Goal: Task Accomplishment & Management: Use online tool/utility

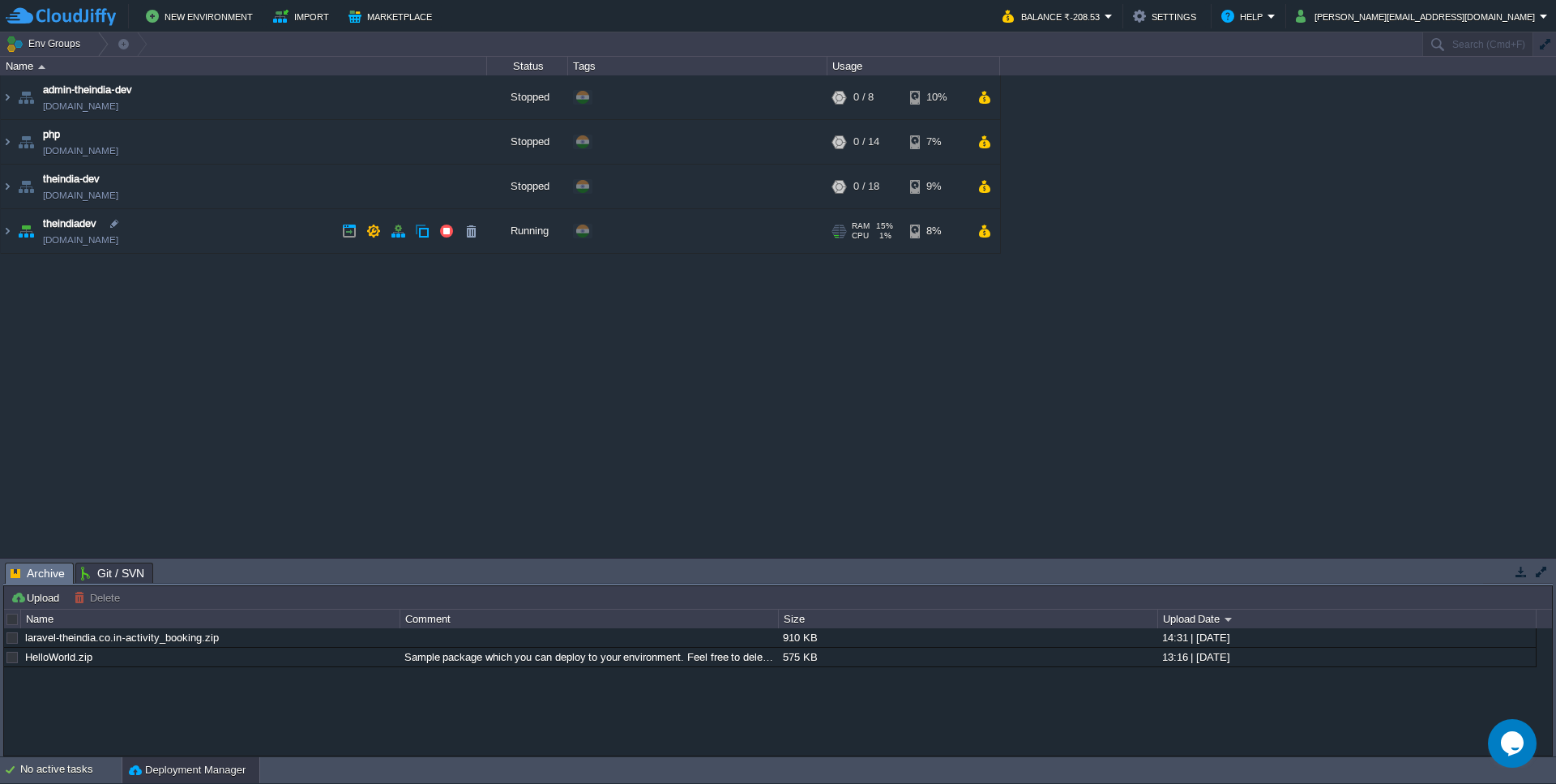
click at [231, 228] on td "theindiadev [DOMAIN_NAME]" at bounding box center [244, 232] width 486 height 44
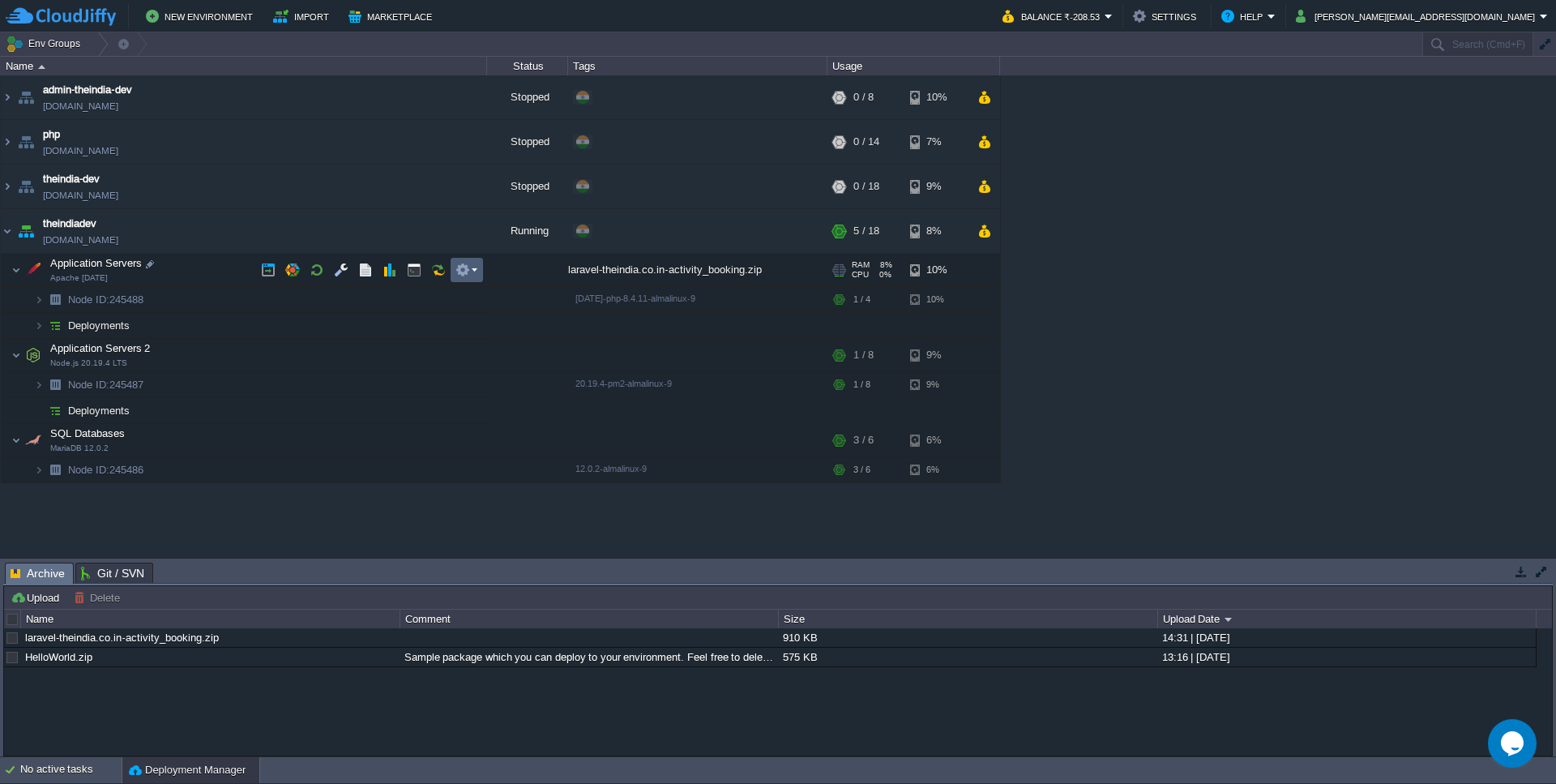
click at [472, 272] on em at bounding box center [466, 269] width 22 height 14
click at [659, 271] on div "laravel-theindia.co.in-activity_booking.zip" at bounding box center [698, 270] width 259 height 33
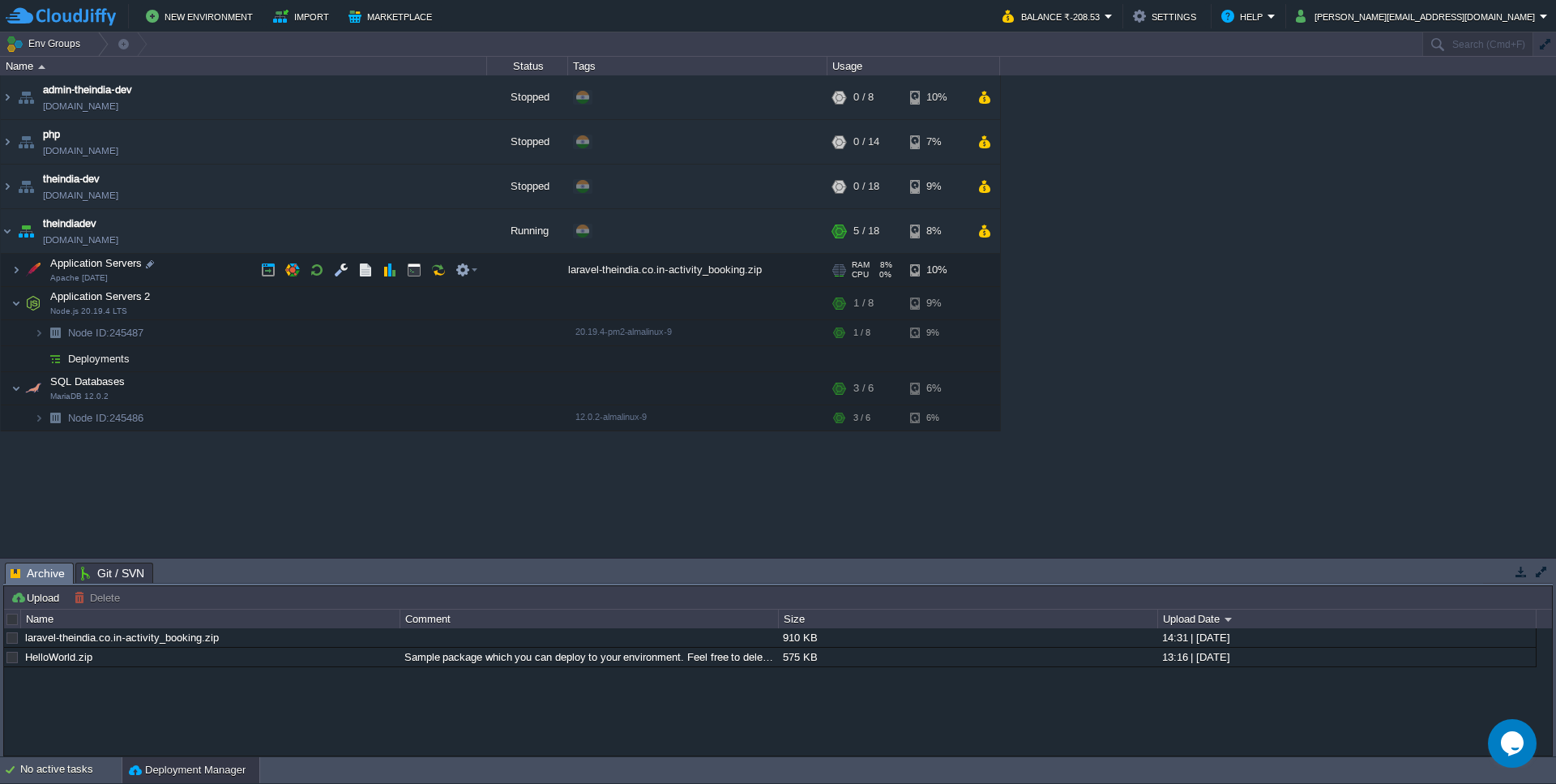
click at [564, 272] on div at bounding box center [528, 270] width 81 height 33
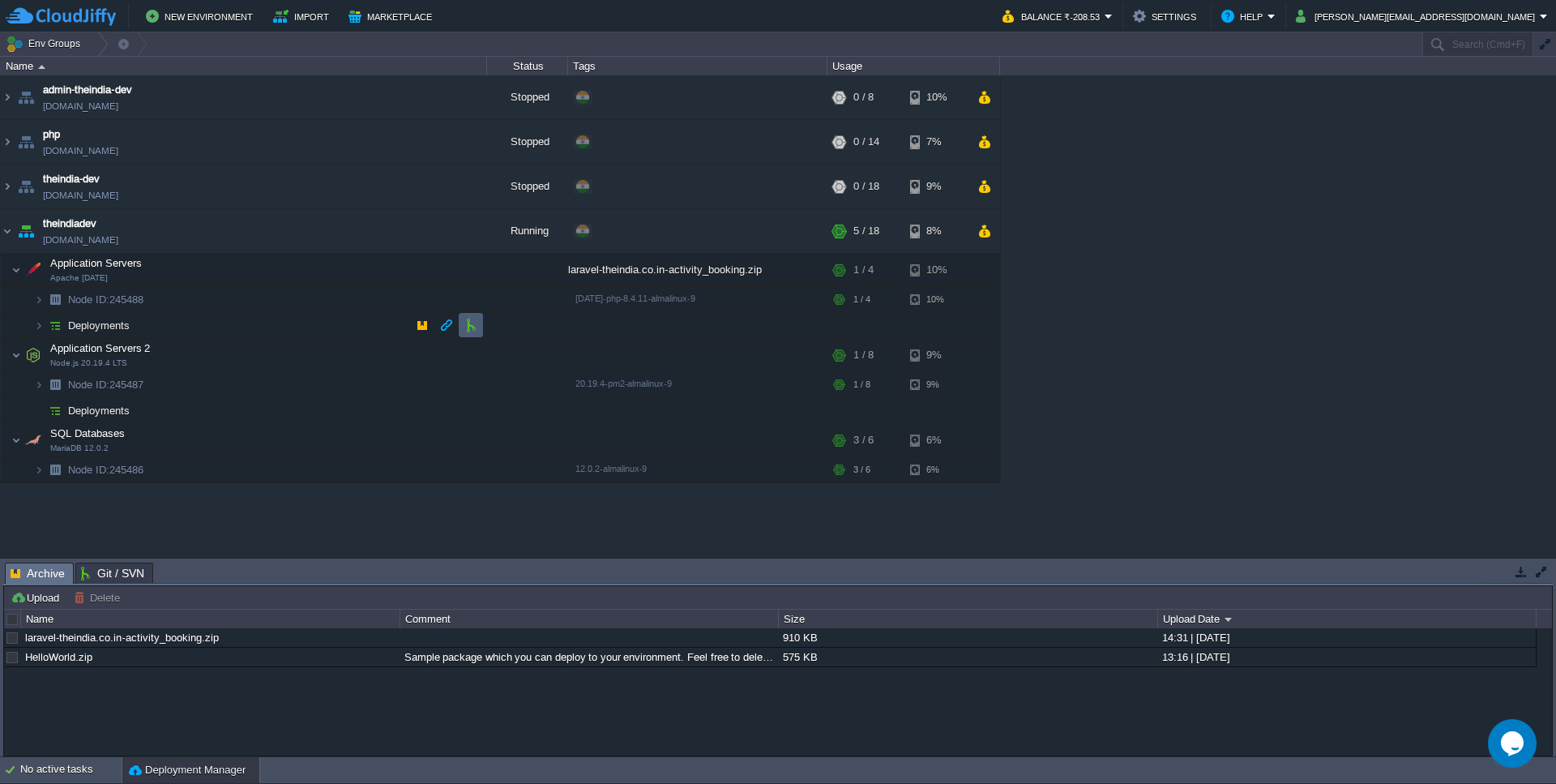
click at [460, 328] on td at bounding box center [470, 325] width 24 height 24
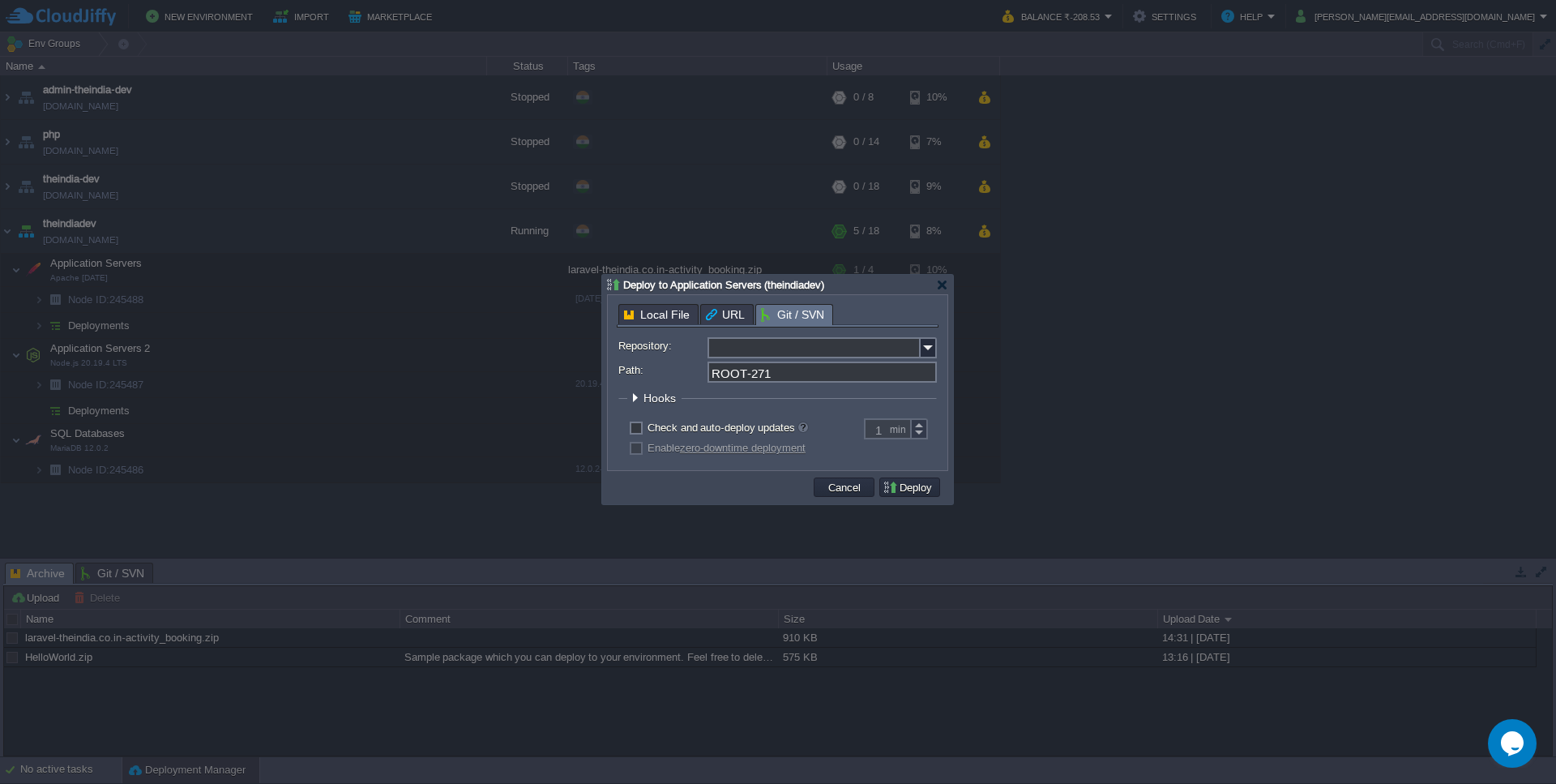
click at [852, 355] on input "Repository:" at bounding box center [814, 348] width 213 height 21
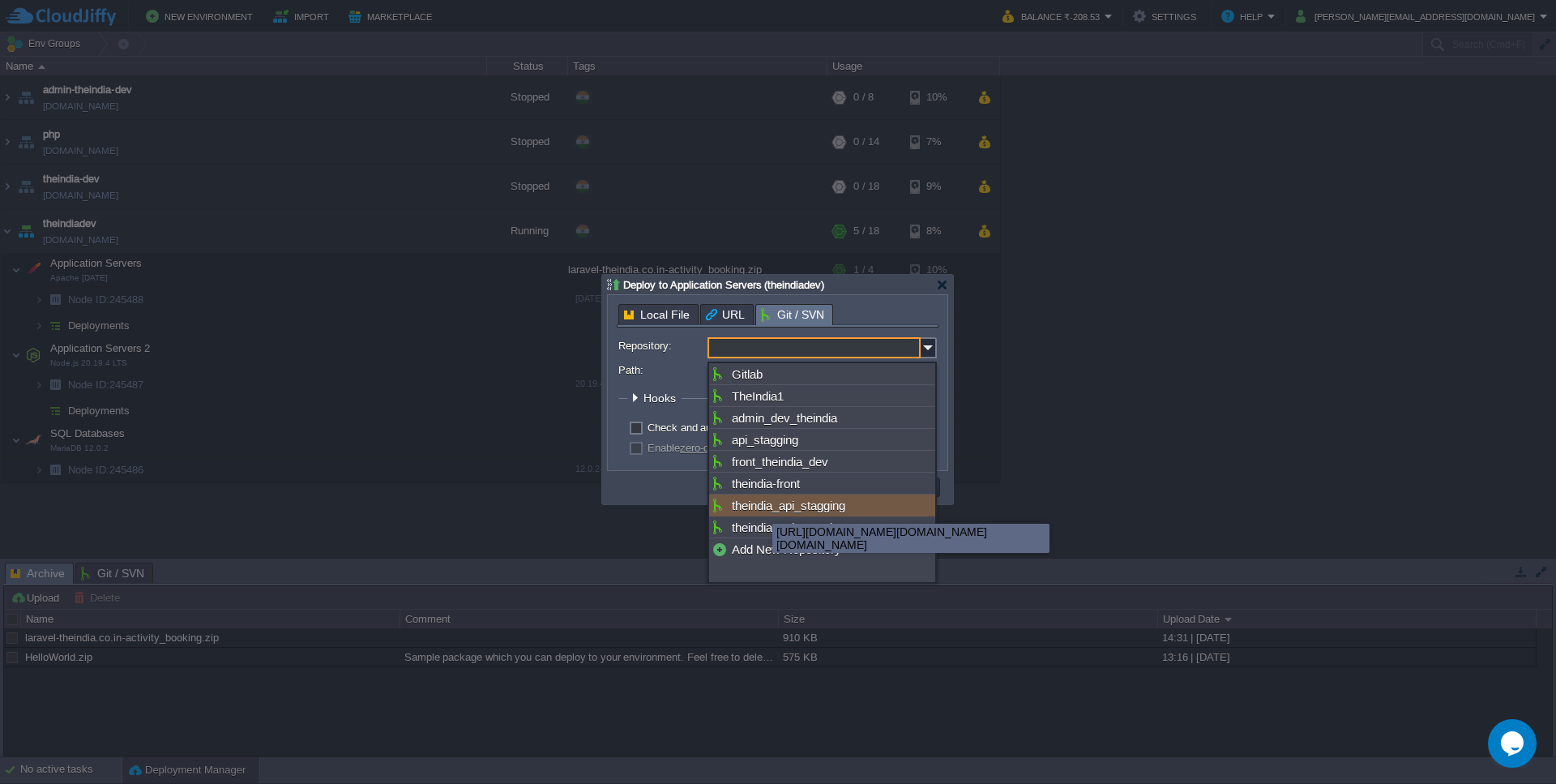
click at [759, 513] on div "theindia_api_stagging" at bounding box center [822, 504] width 226 height 22
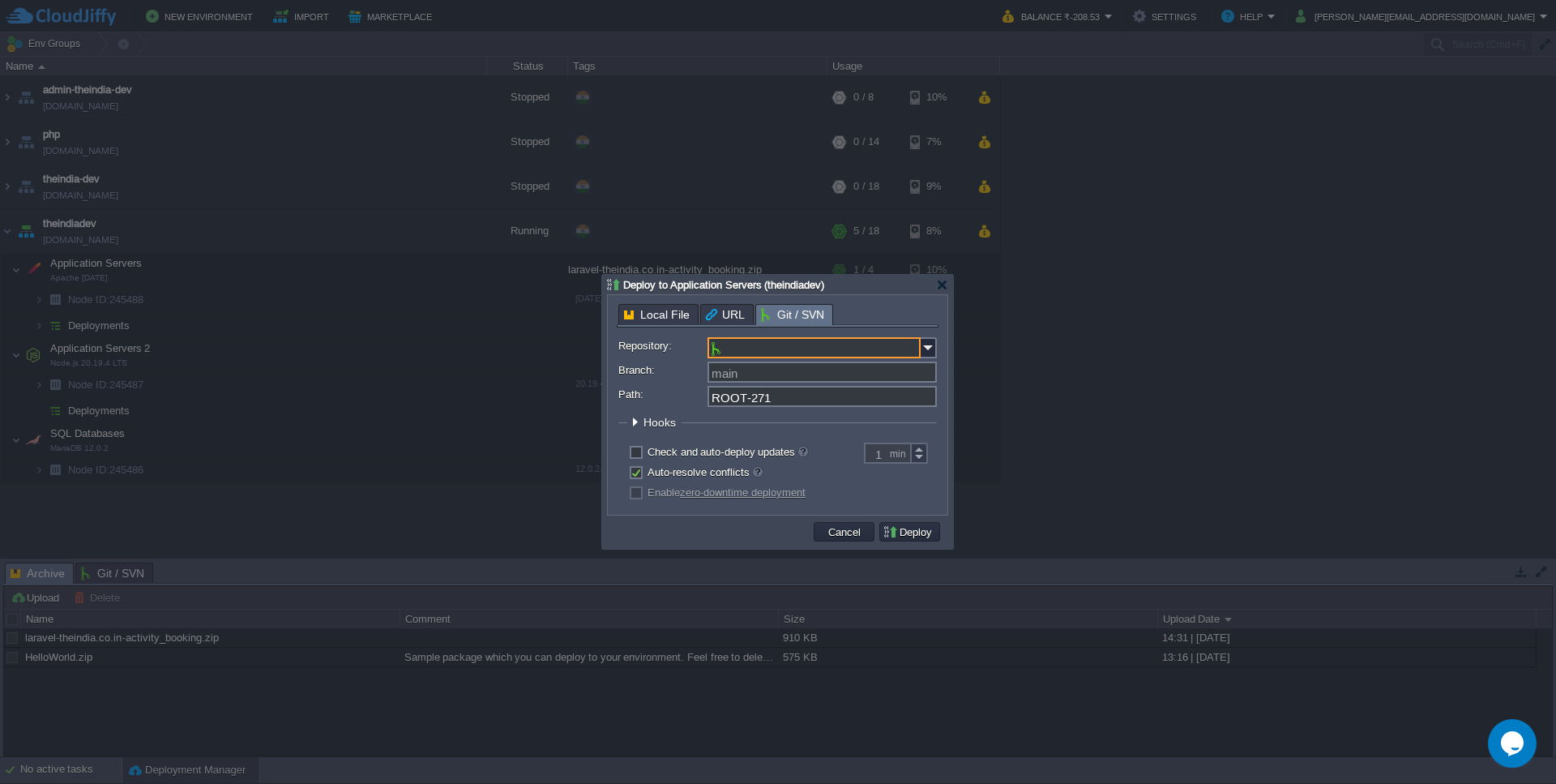
type input "theindia_api_stagging"
type input "main"
click at [844, 416] on div at bounding box center [777, 413] width 318 height 6
click at [843, 406] on input "ROOT-271" at bounding box center [822, 396] width 230 height 21
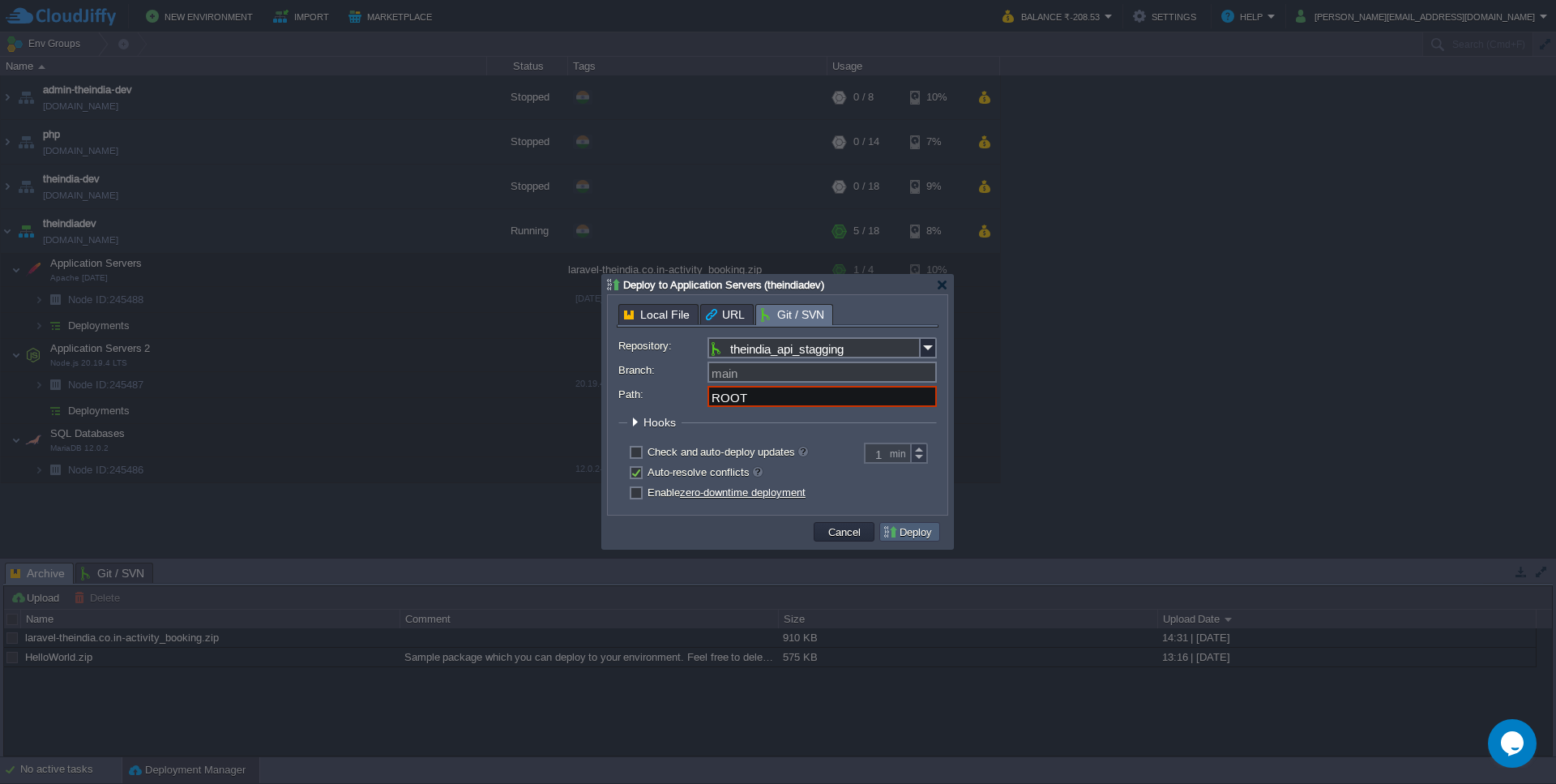
type input "ROOT"
click at [914, 533] on button "Deploy" at bounding box center [909, 531] width 55 height 14
click at [837, 401] on input "Path:" at bounding box center [822, 396] width 230 height 21
type input "ROOT"
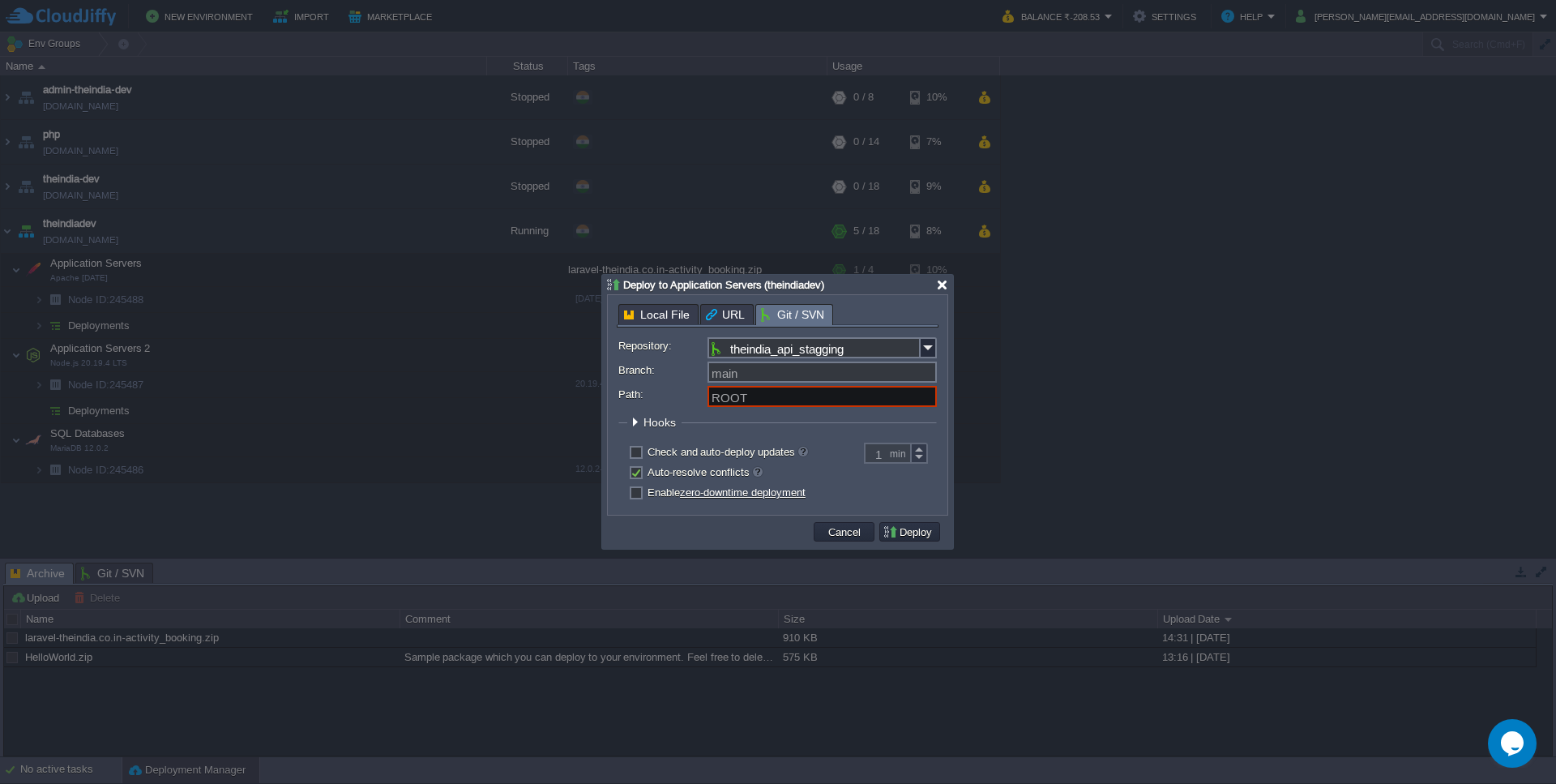
click at [941, 282] on div at bounding box center [942, 284] width 12 height 12
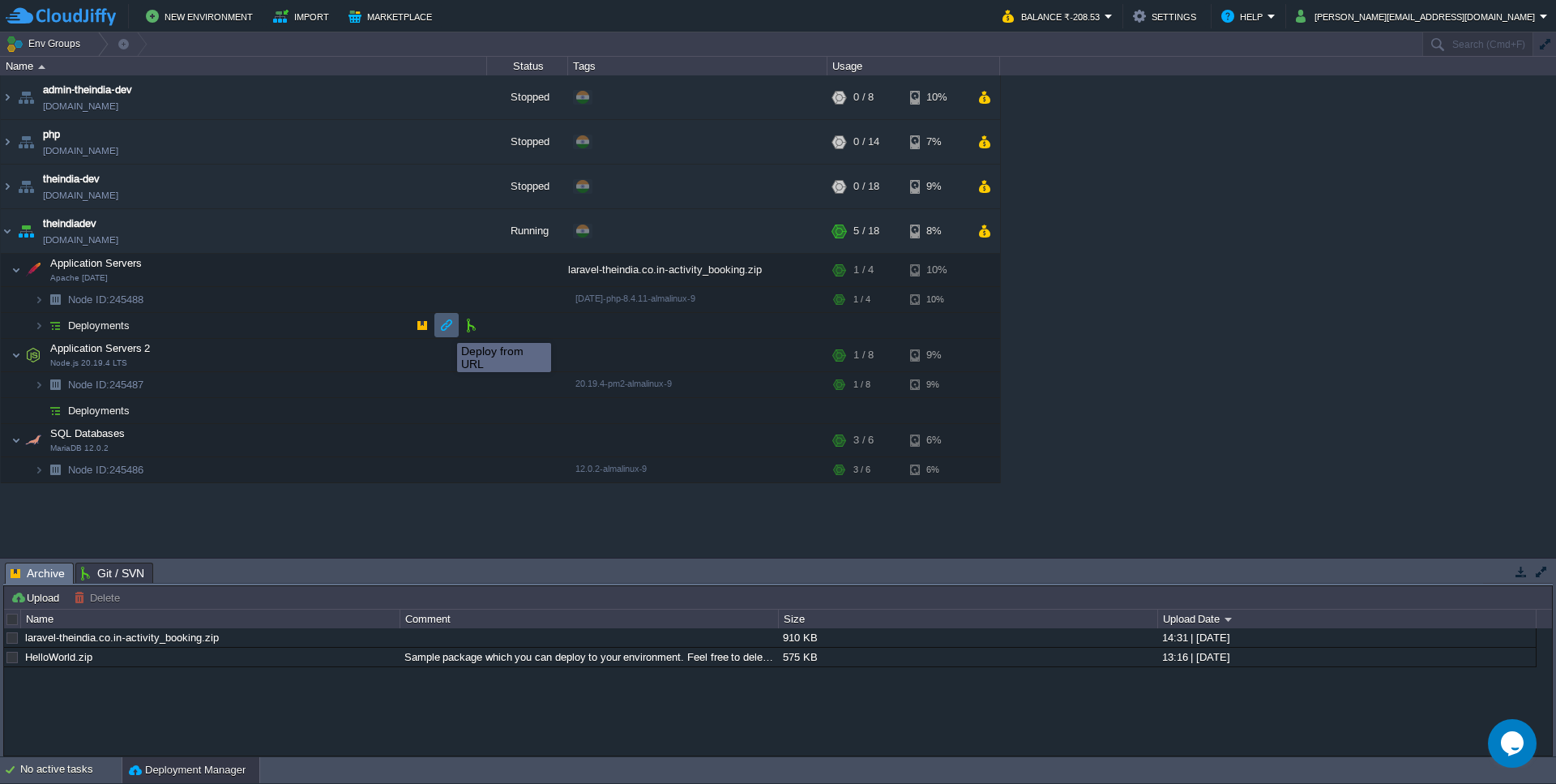
click at [445, 329] on button "button" at bounding box center [446, 325] width 14 height 14
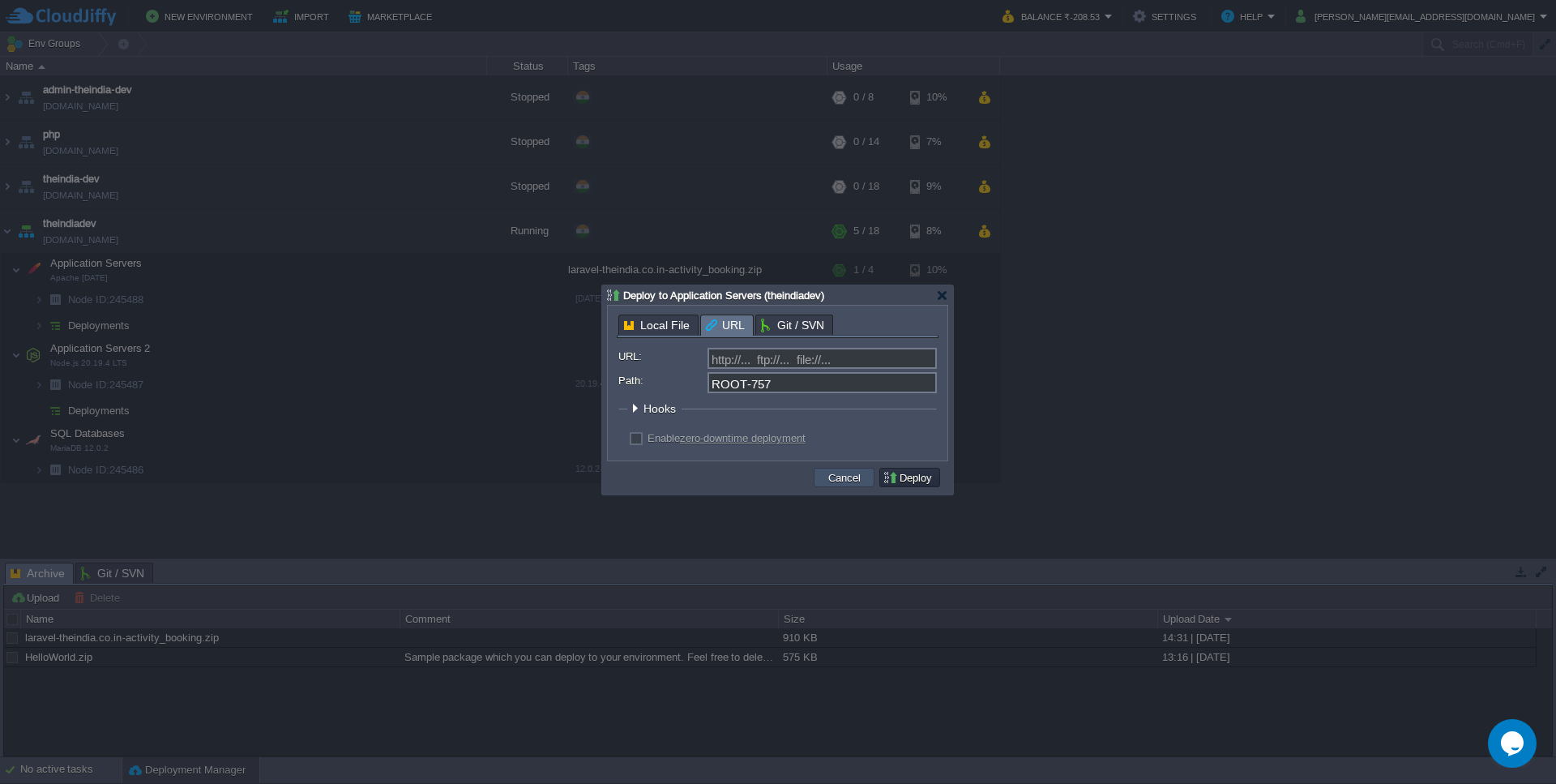
click at [833, 477] on button "Cancel" at bounding box center [845, 477] width 42 height 14
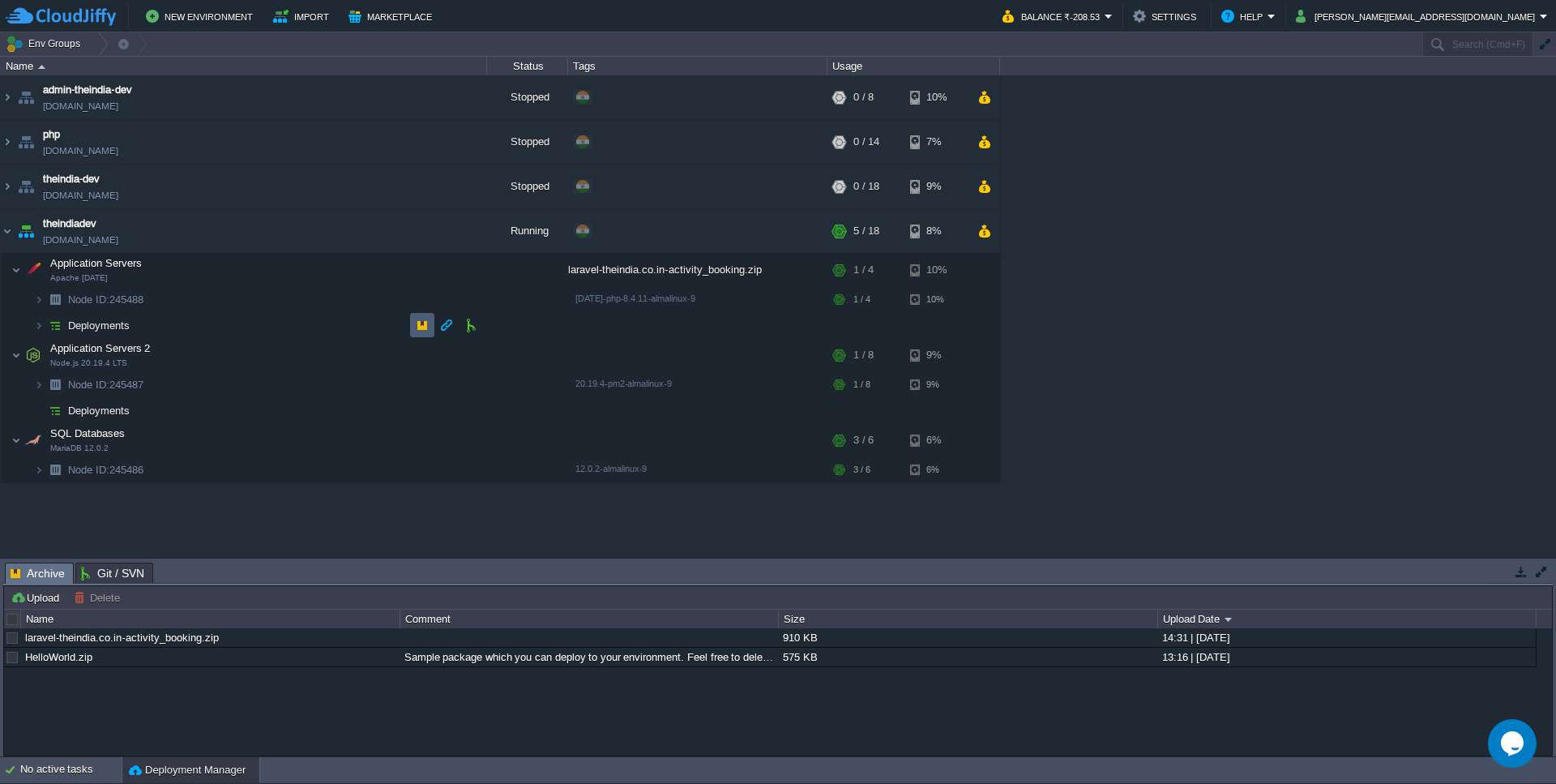
click at [416, 334] on td at bounding box center [422, 325] width 24 height 24
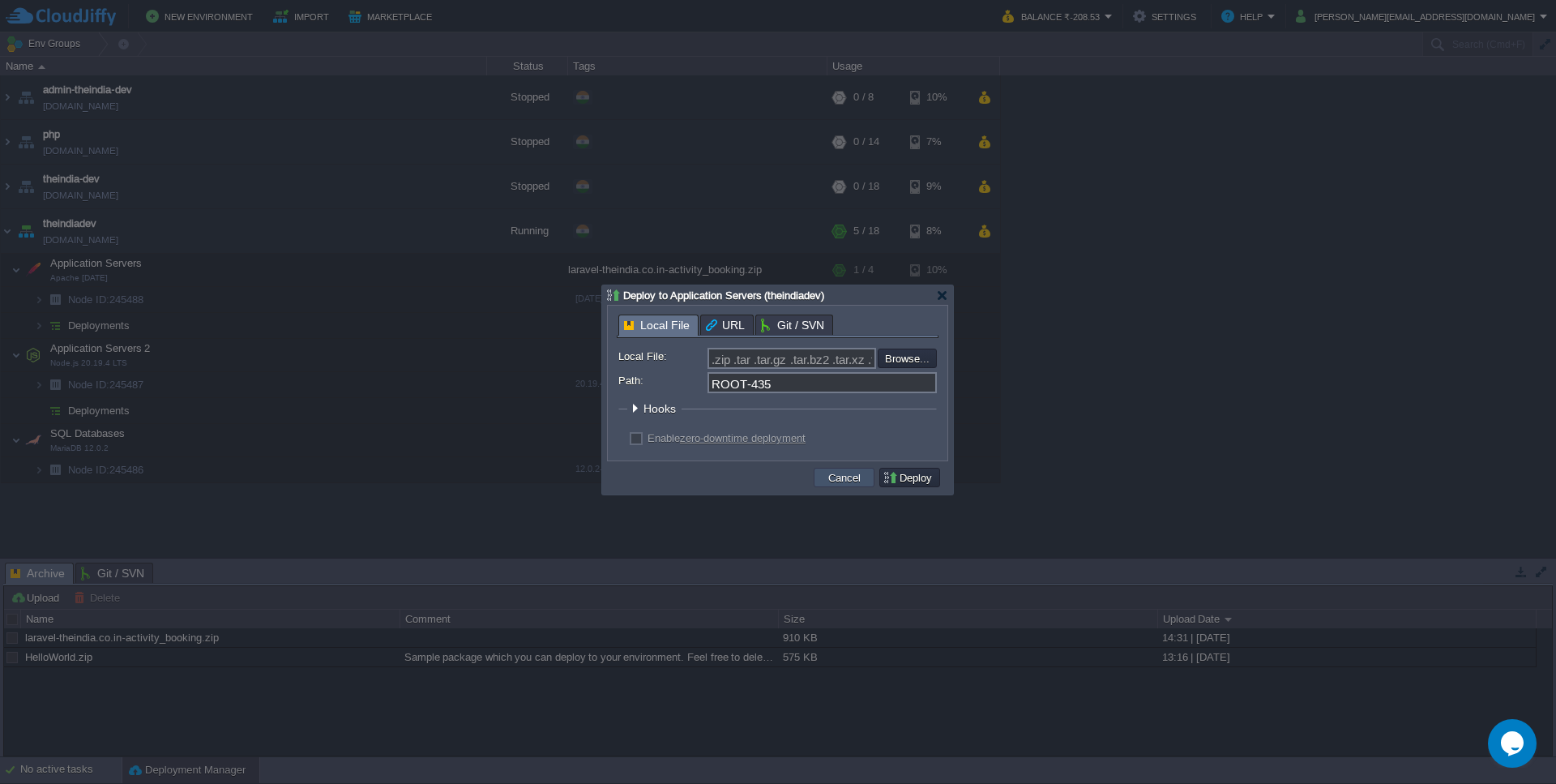
click at [830, 481] on button "Cancel" at bounding box center [845, 477] width 42 height 14
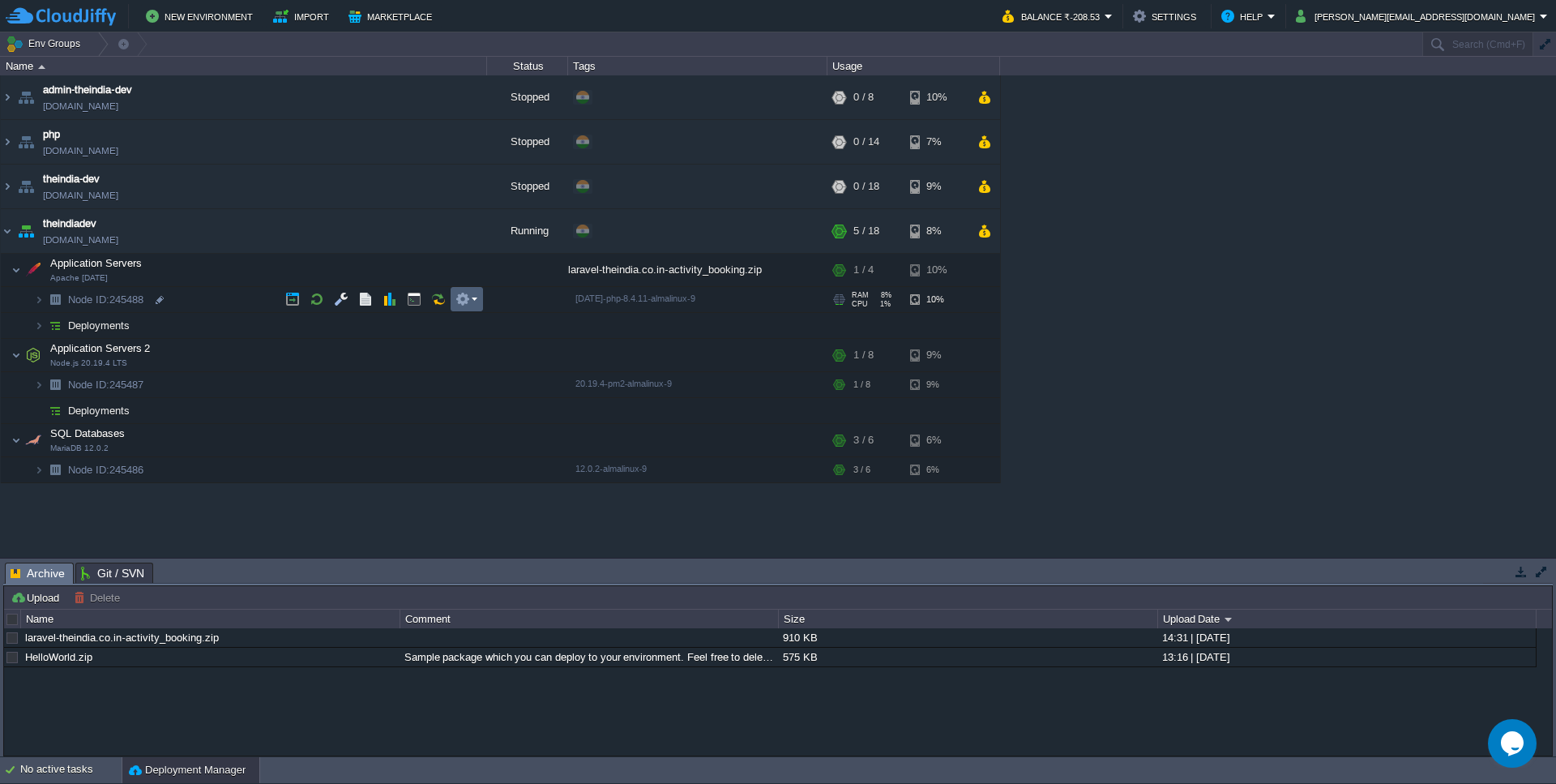
click at [474, 298] on em at bounding box center [466, 299] width 22 height 14
click at [476, 355] on span "Delete" at bounding box center [490, 350] width 30 height 12
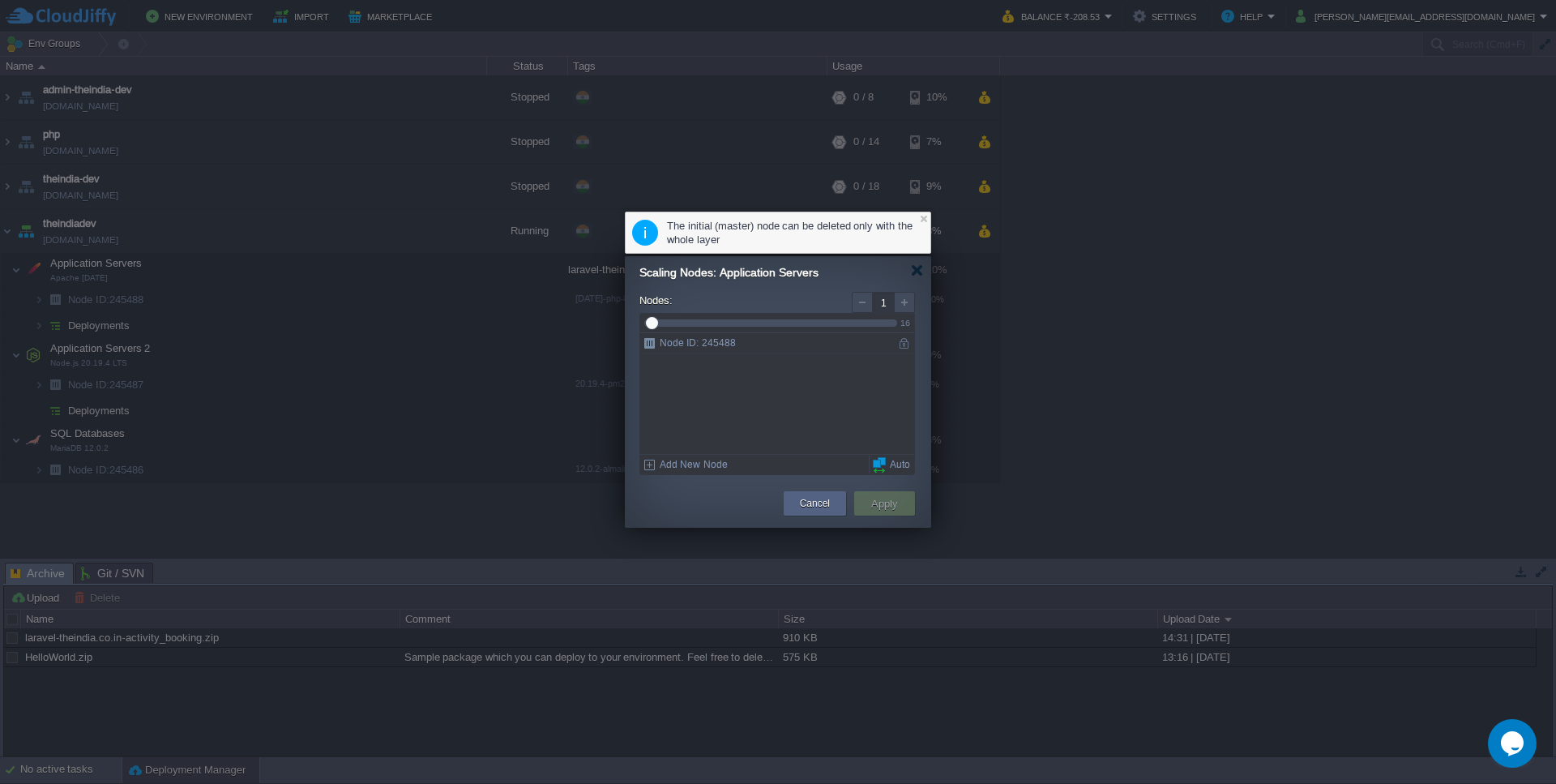
click at [706, 342] on div "Node ID: 245488" at bounding box center [765, 343] width 251 height 19
click at [704, 312] on div "1" at bounding box center [778, 303] width 277 height 21
click at [709, 347] on div "Node ID: 245488" at bounding box center [765, 343] width 251 height 19
type input "2"
drag, startPoint x: 659, startPoint y: 322, endPoint x: 679, endPoint y: 322, distance: 20.0
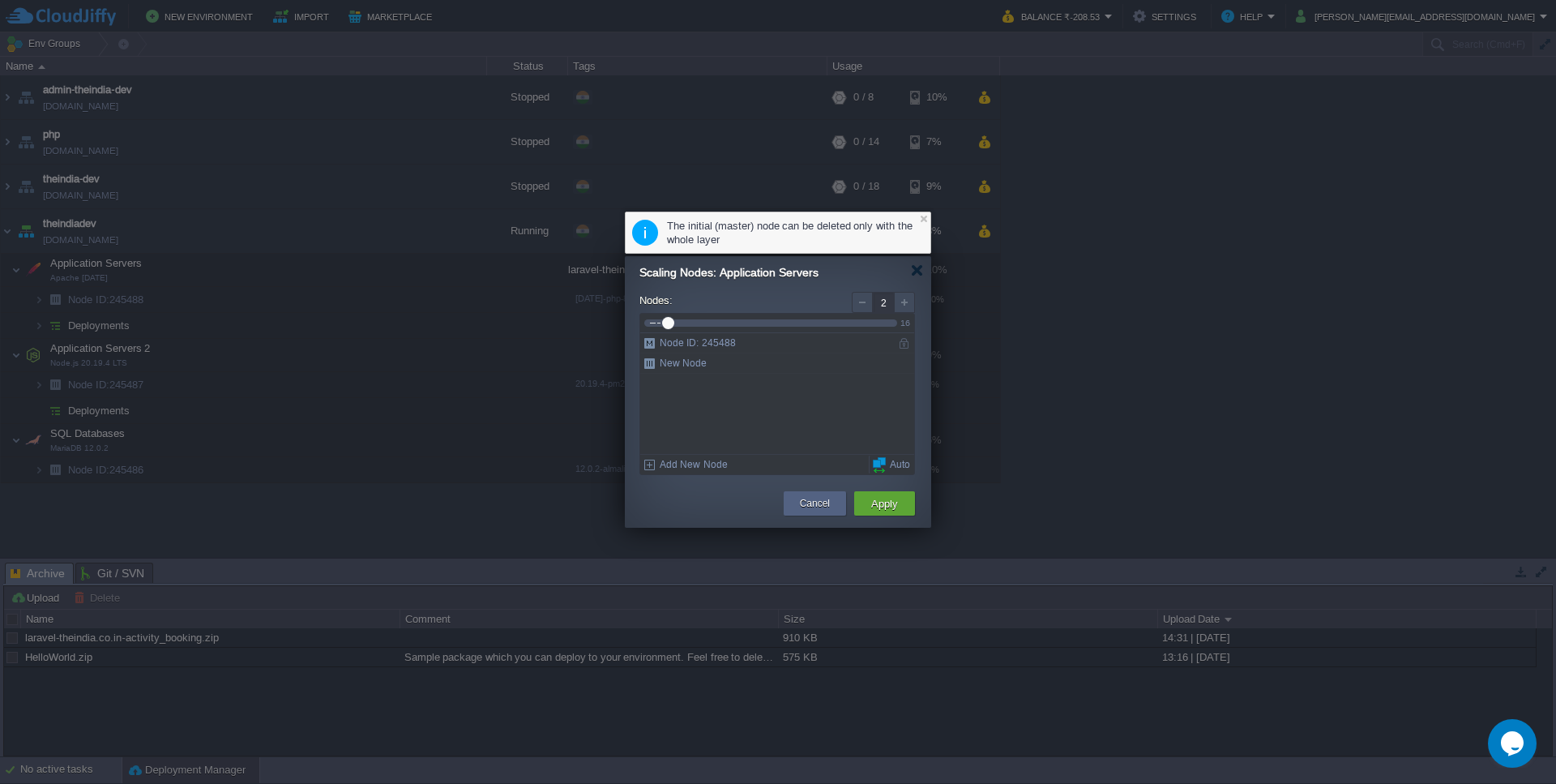
click at [679, 322] on div at bounding box center [770, 322] width 253 height 18
click at [707, 351] on div "Node ID: 245488" at bounding box center [765, 343] width 251 height 19
click at [892, 502] on button "Apply" at bounding box center [885, 503] width 37 height 19
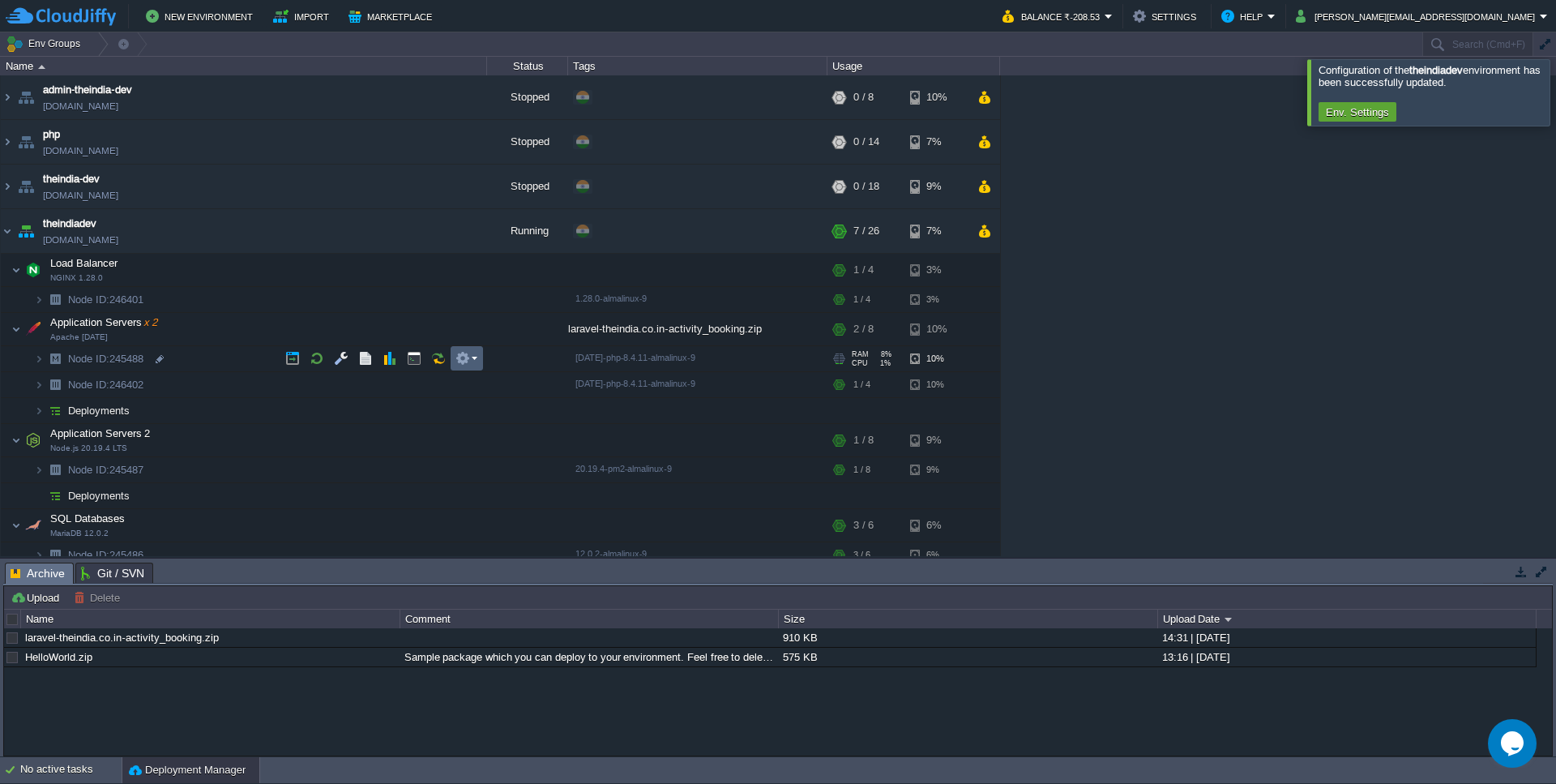
click at [472, 356] on em at bounding box center [466, 357] width 22 height 14
click at [493, 406] on span "Delete" at bounding box center [490, 409] width 30 height 12
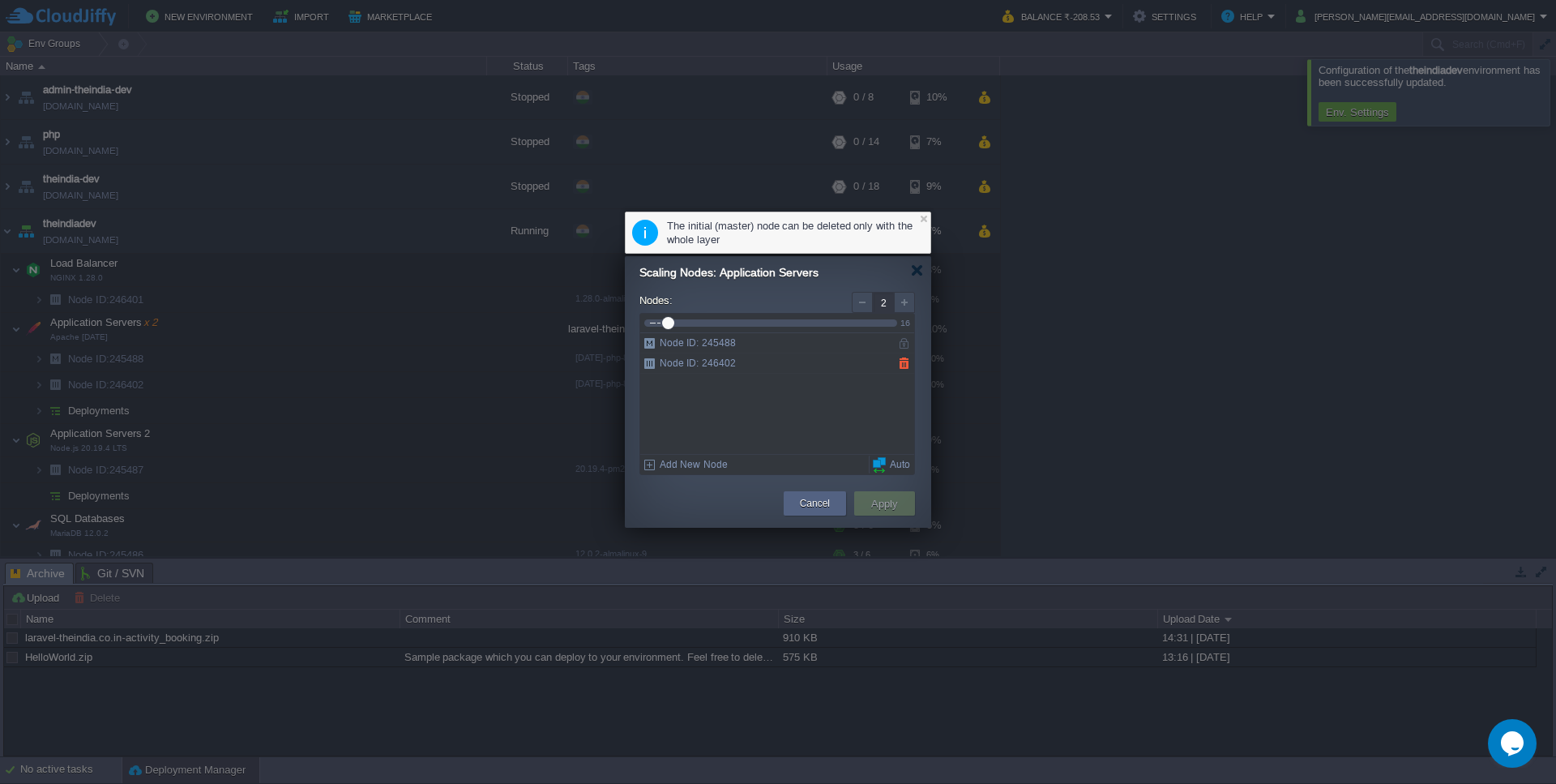
click at [901, 363] on div at bounding box center [903, 363] width 20 height 19
type input "1"
click at [882, 500] on button "Apply" at bounding box center [885, 503] width 37 height 19
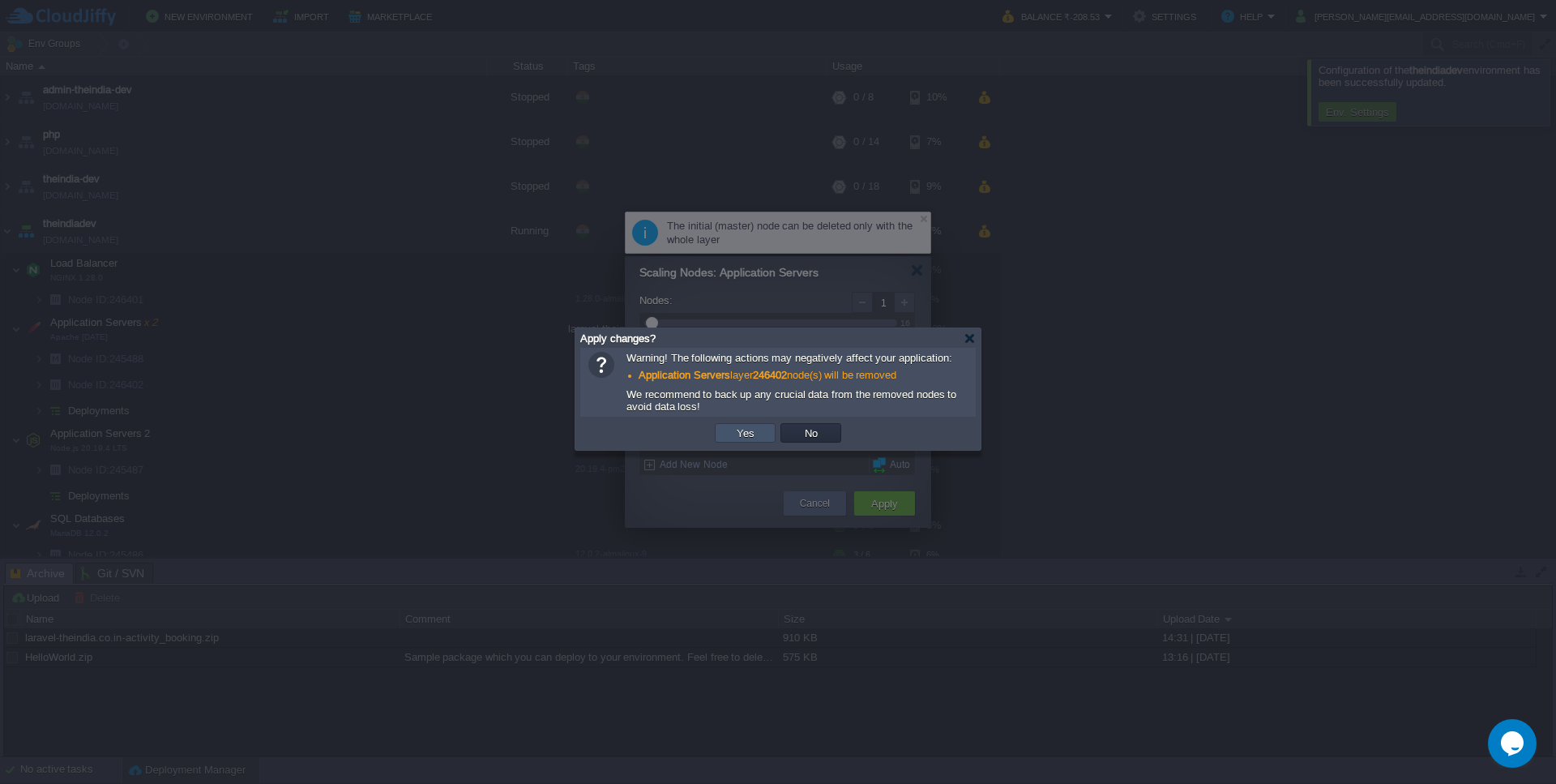
click at [744, 440] on button "Yes" at bounding box center [746, 432] width 28 height 14
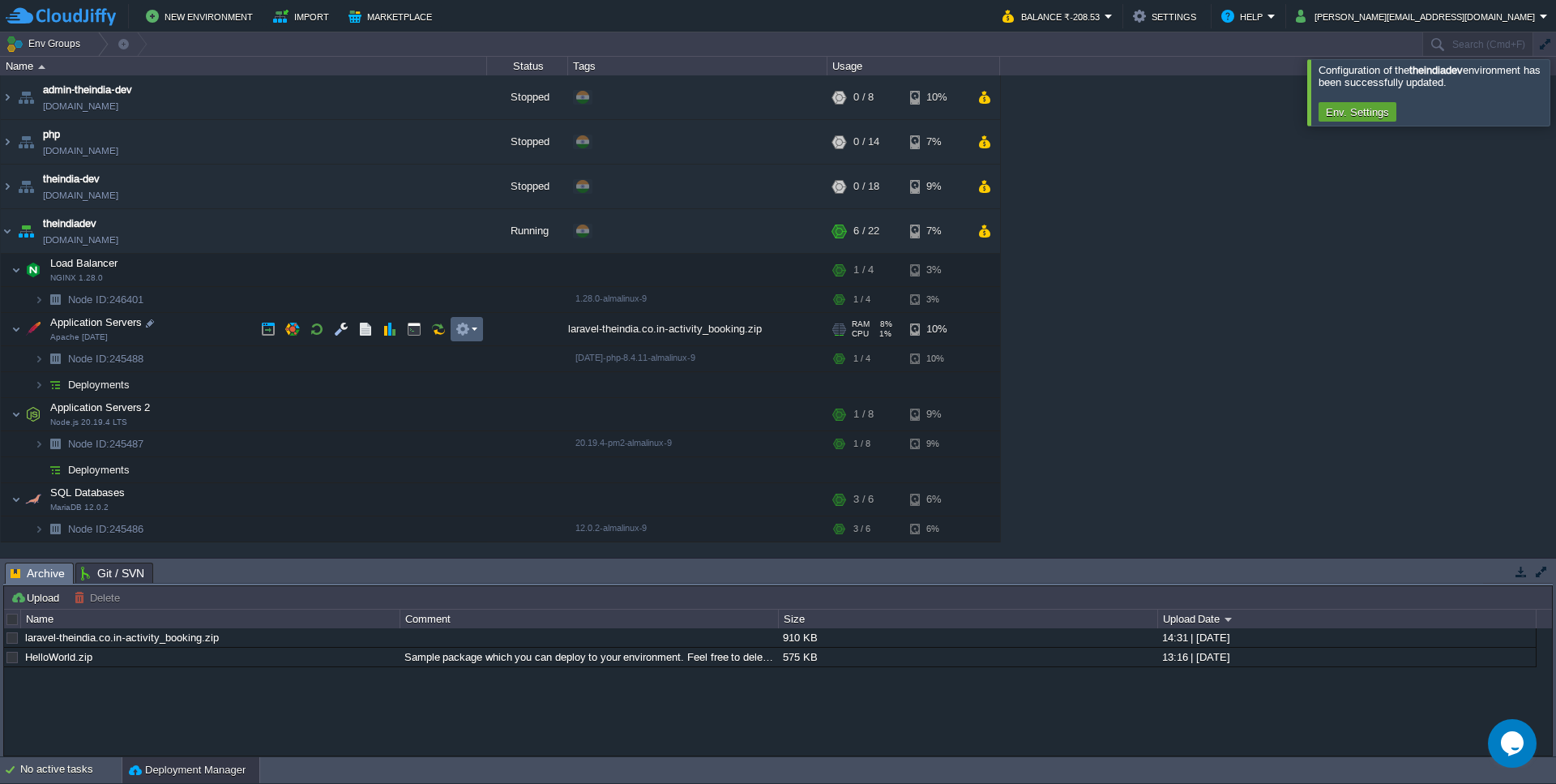
click at [476, 327] on em at bounding box center [466, 329] width 22 height 14
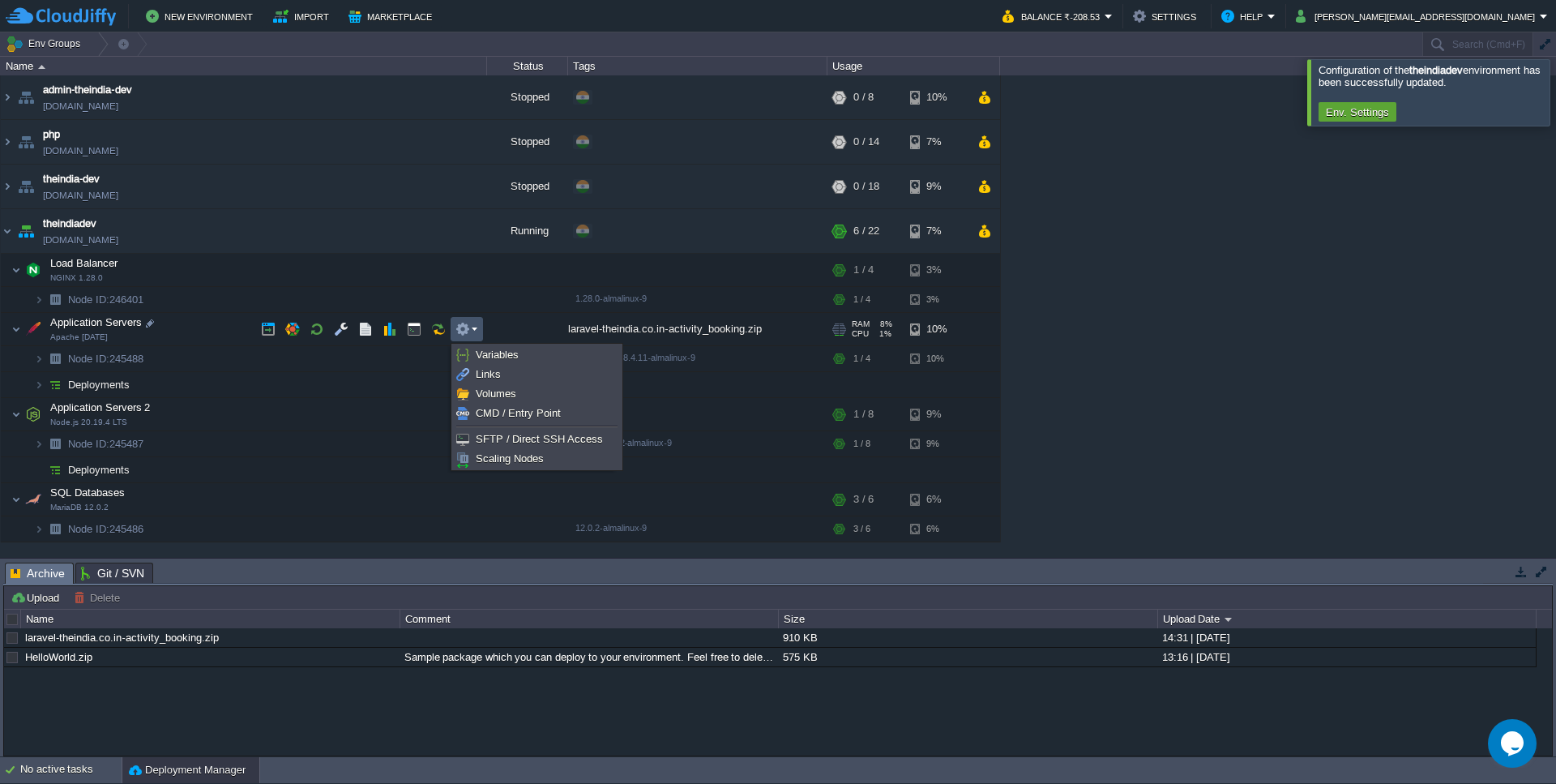
click at [116, 377] on td "Deployments" at bounding box center [244, 384] width 486 height 26
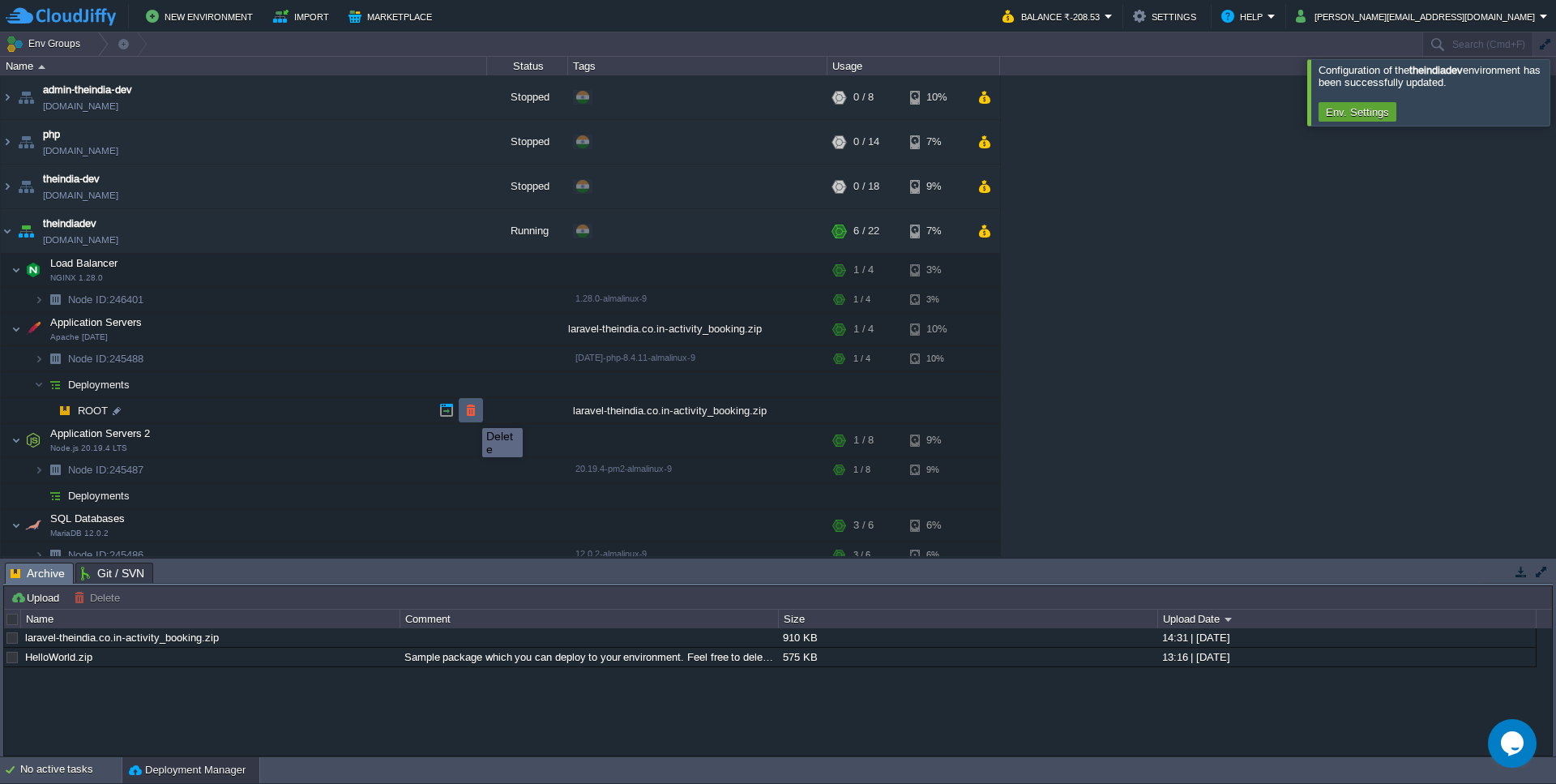
click at [474, 413] on button "button" at bounding box center [470, 409] width 14 height 14
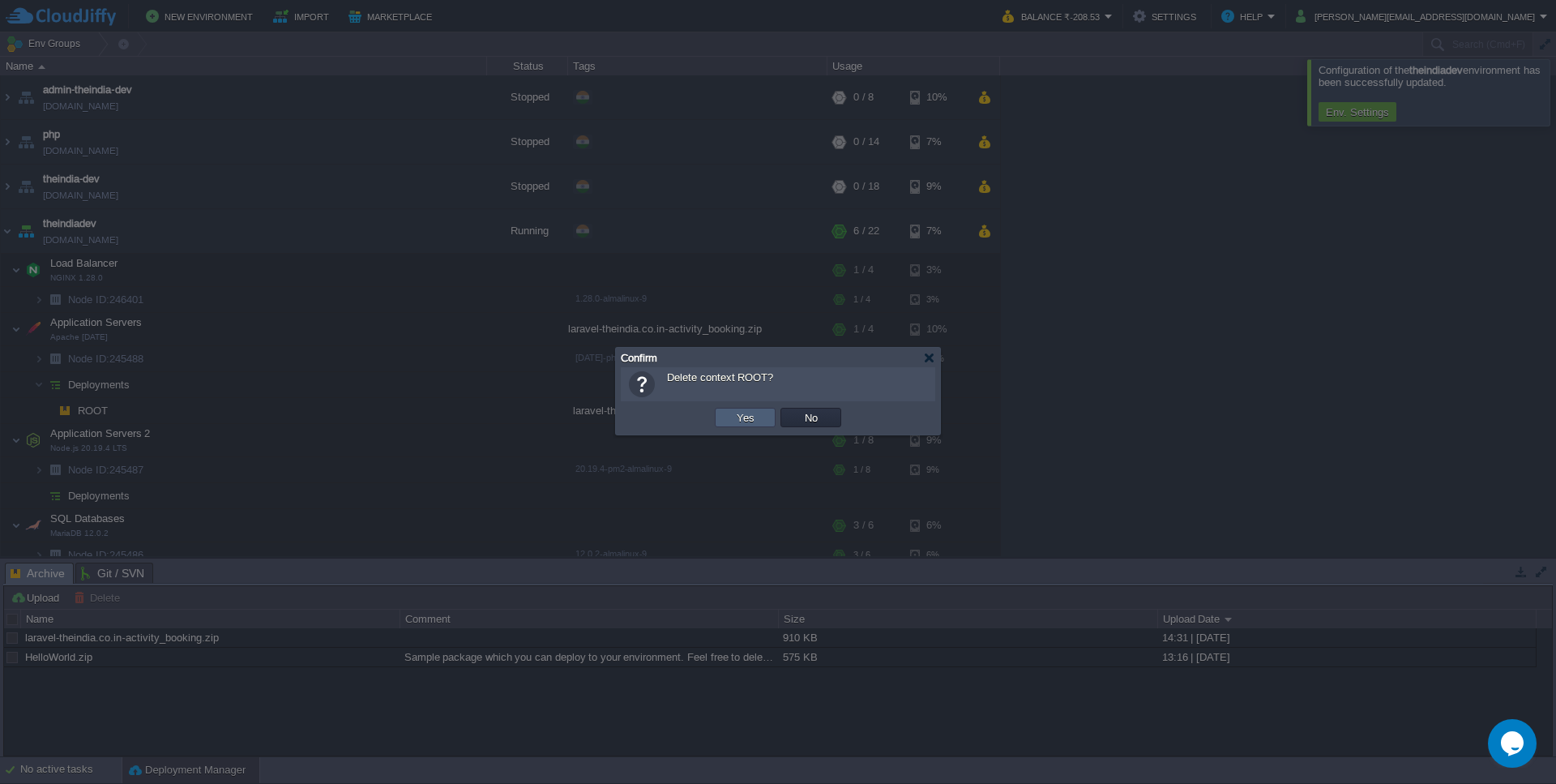
click at [749, 411] on button "Yes" at bounding box center [746, 417] width 28 height 14
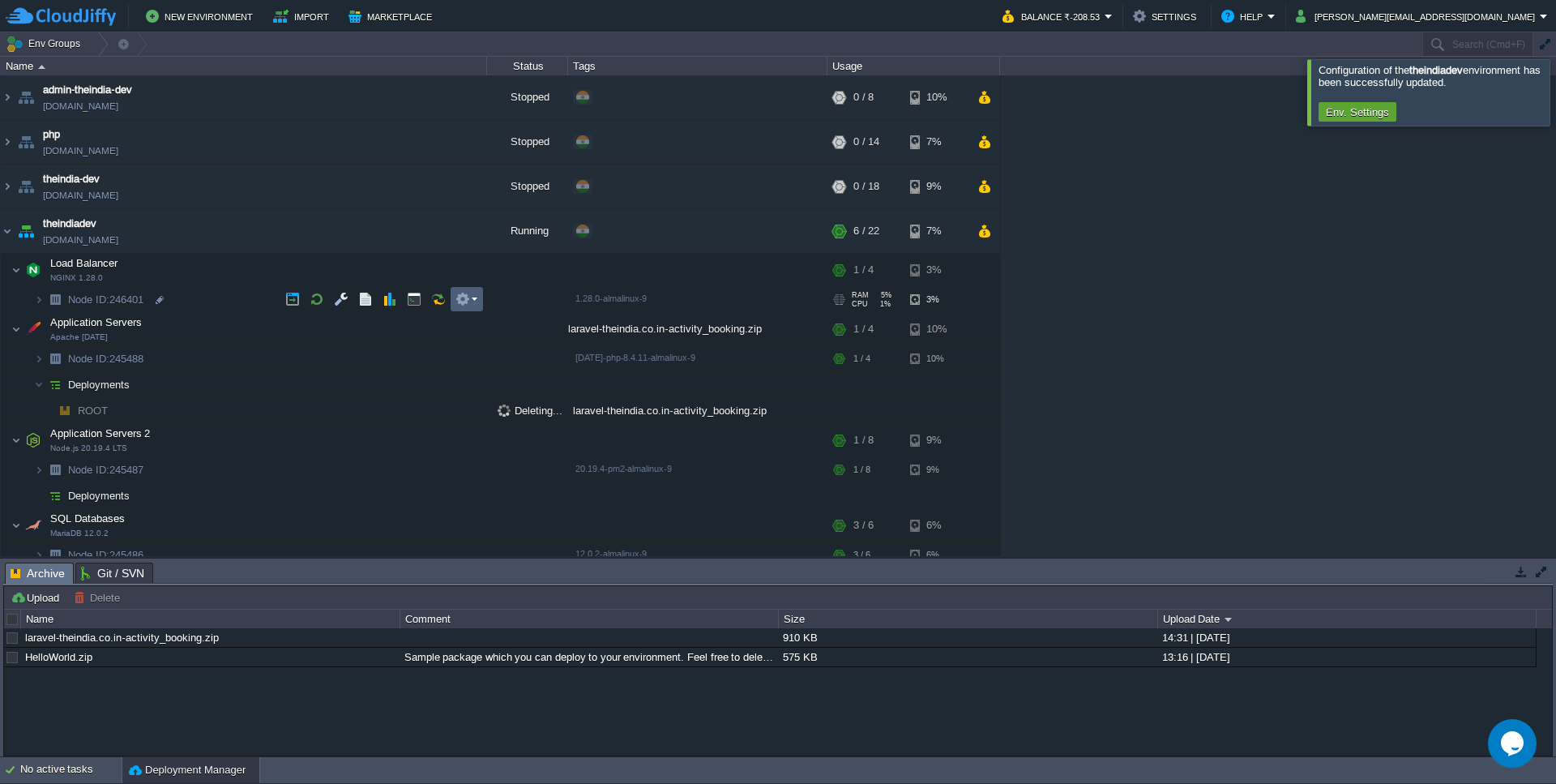
click at [474, 303] on em at bounding box center [466, 299] width 22 height 14
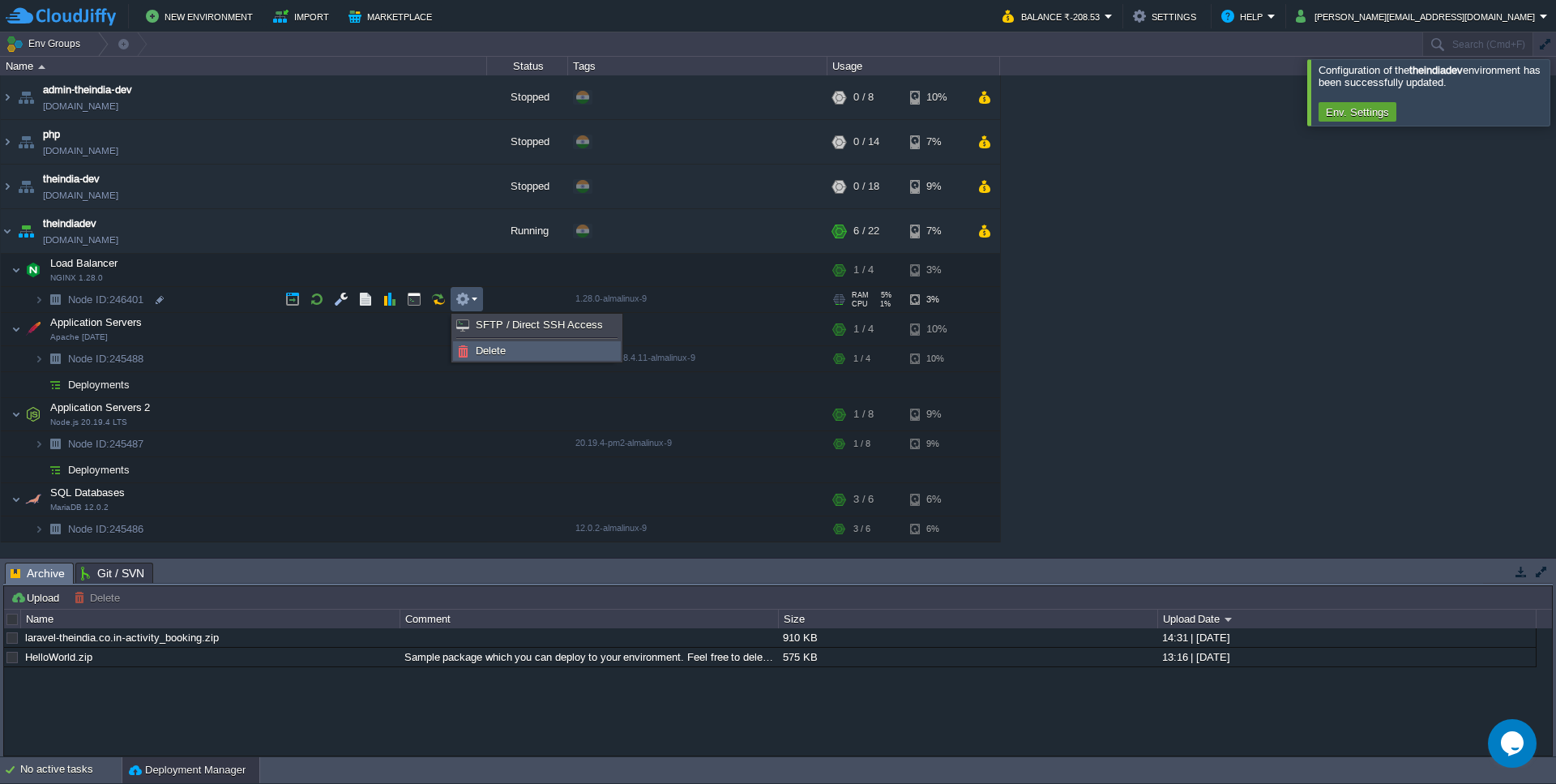
click at [483, 352] on span "Delete" at bounding box center [490, 350] width 30 height 12
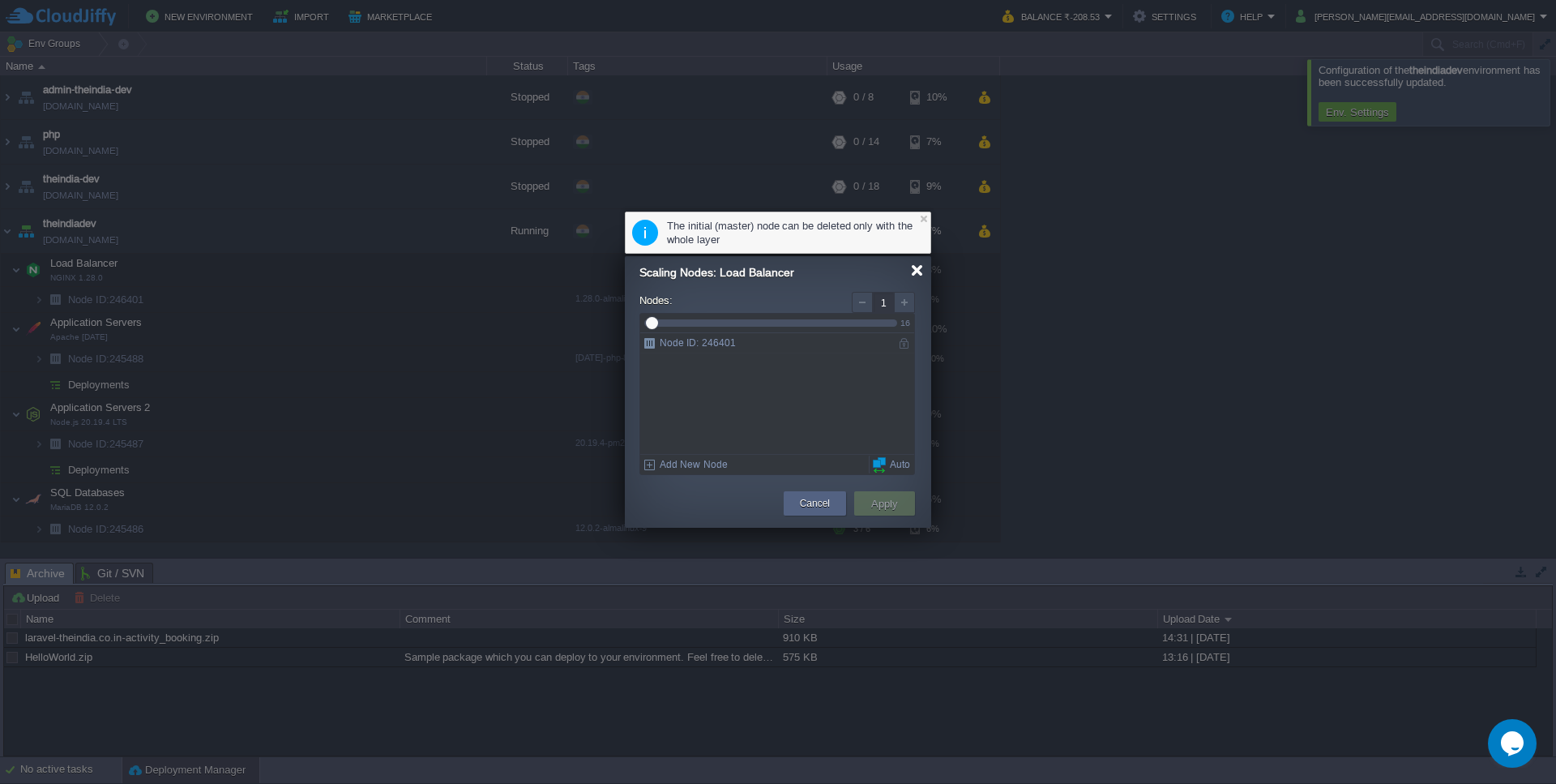
click at [919, 268] on div at bounding box center [917, 270] width 12 height 12
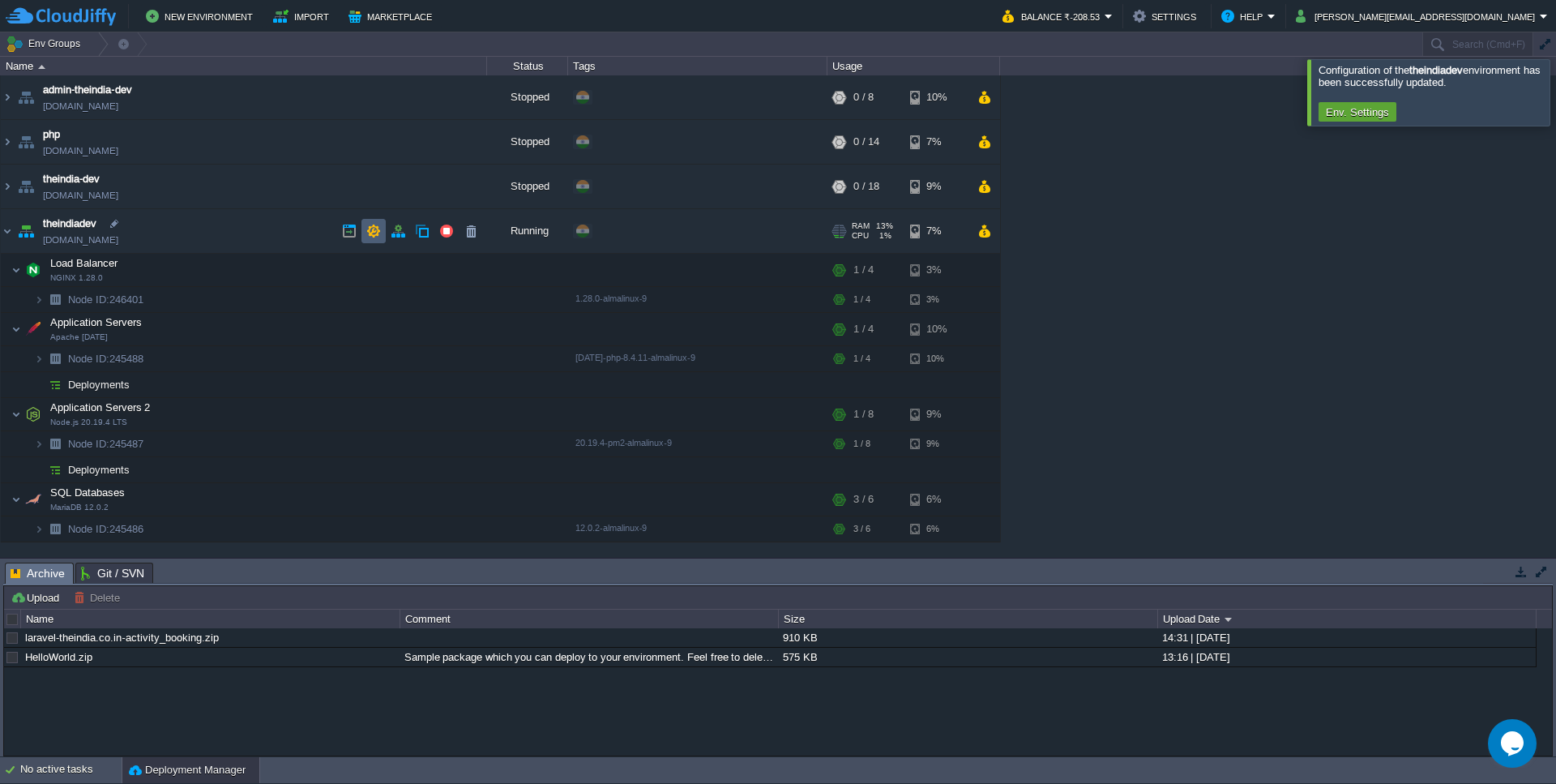
click at [378, 235] on button "button" at bounding box center [373, 231] width 14 height 14
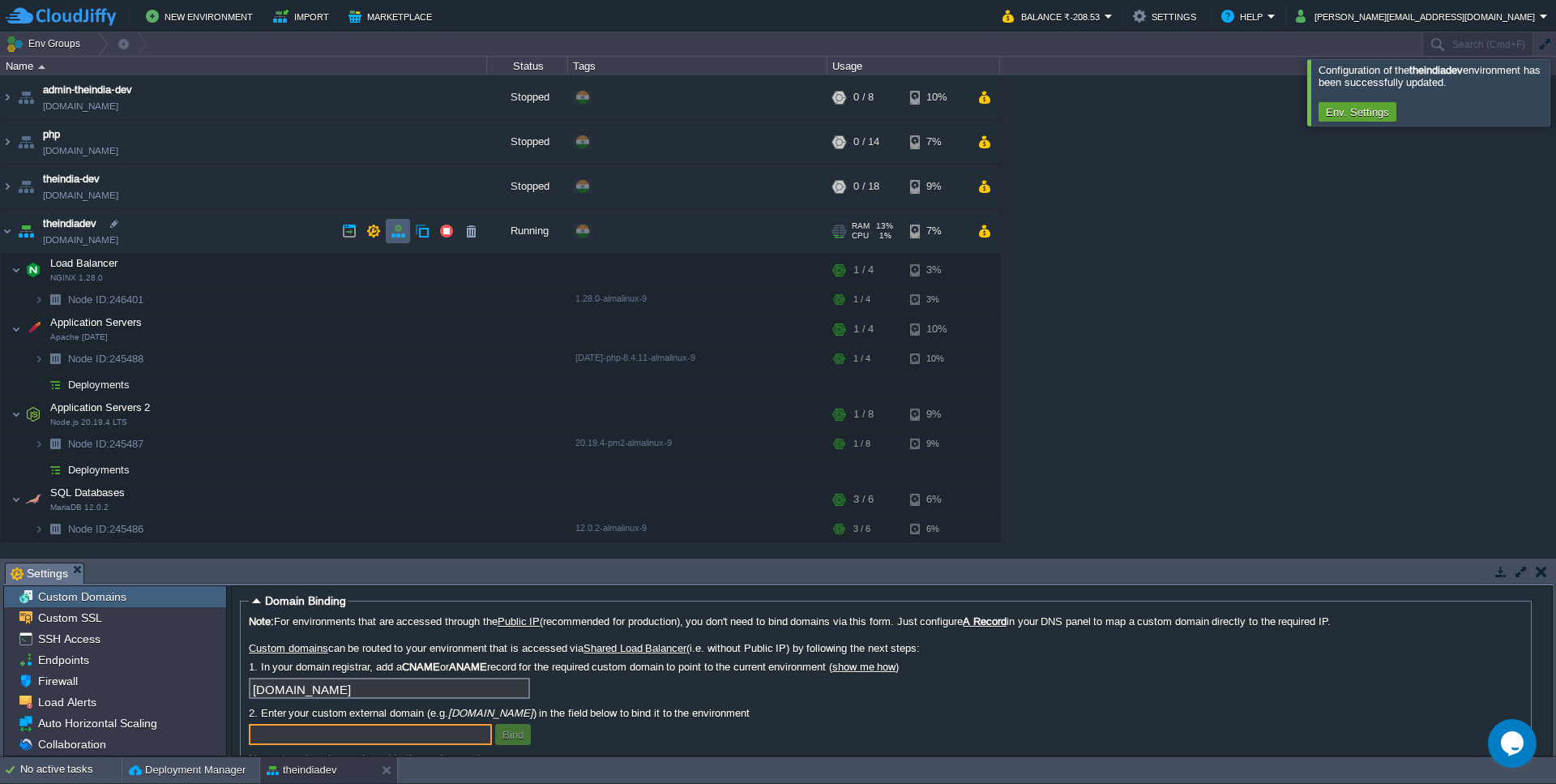
click at [402, 235] on button "button" at bounding box center [397, 231] width 14 height 14
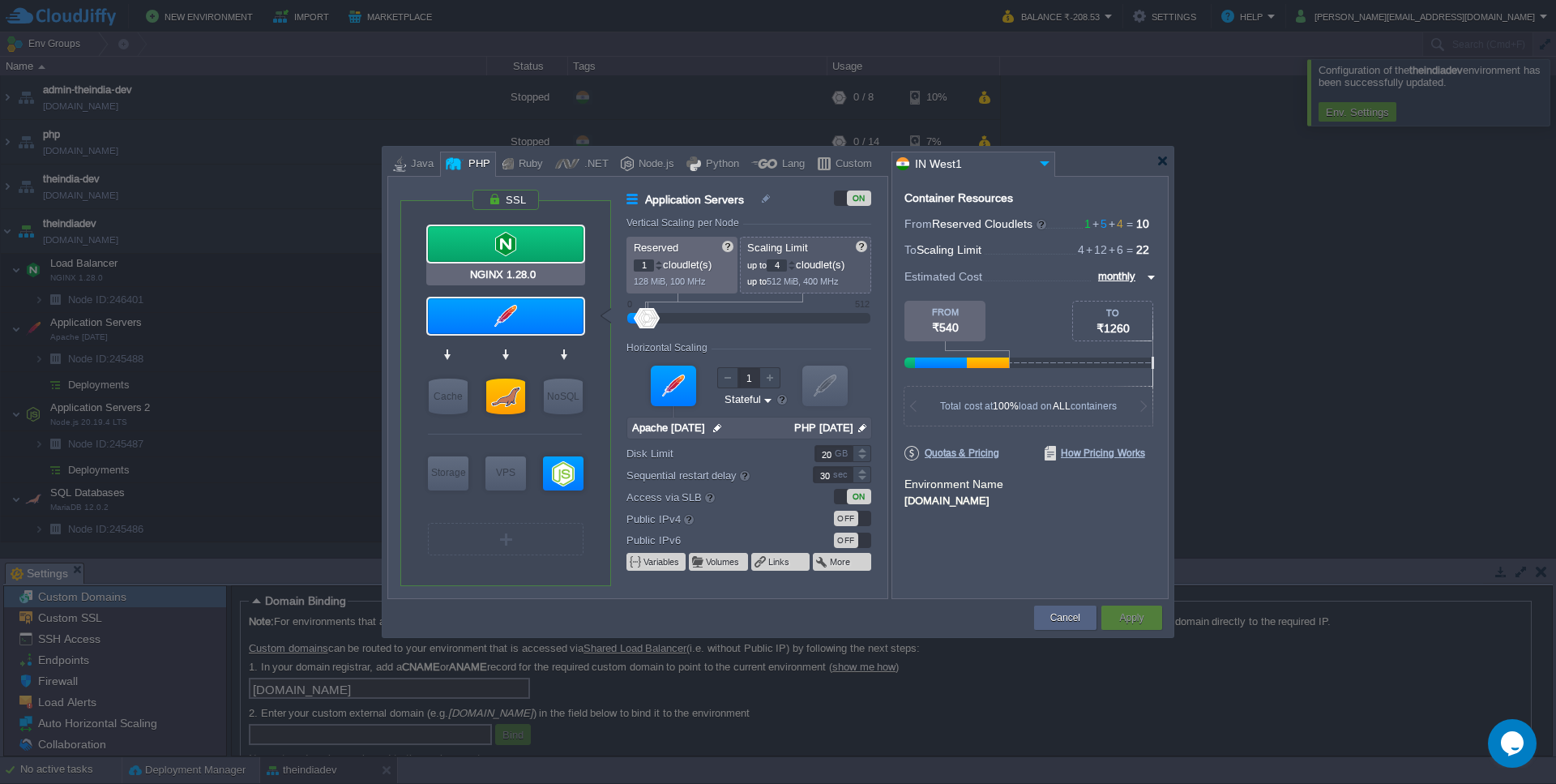
click at [505, 233] on div at bounding box center [506, 243] width 156 height 36
type input "Load Balancer"
type input "NGINX 1.28.0"
type input "null"
type input "1.28.0-almalin..."
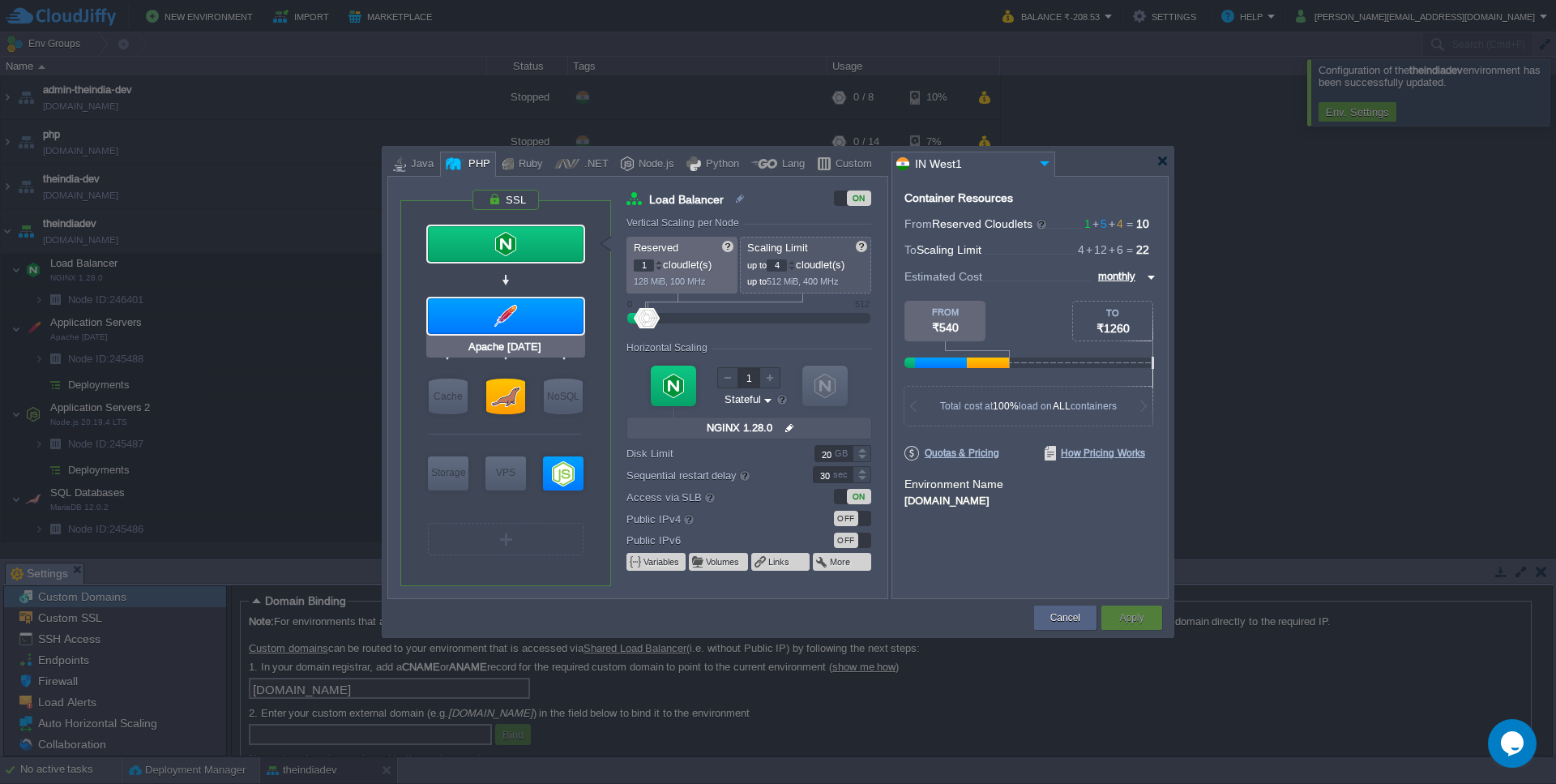
type input "NGINX 1.28.0"
click at [540, 247] on div at bounding box center [506, 243] width 156 height 36
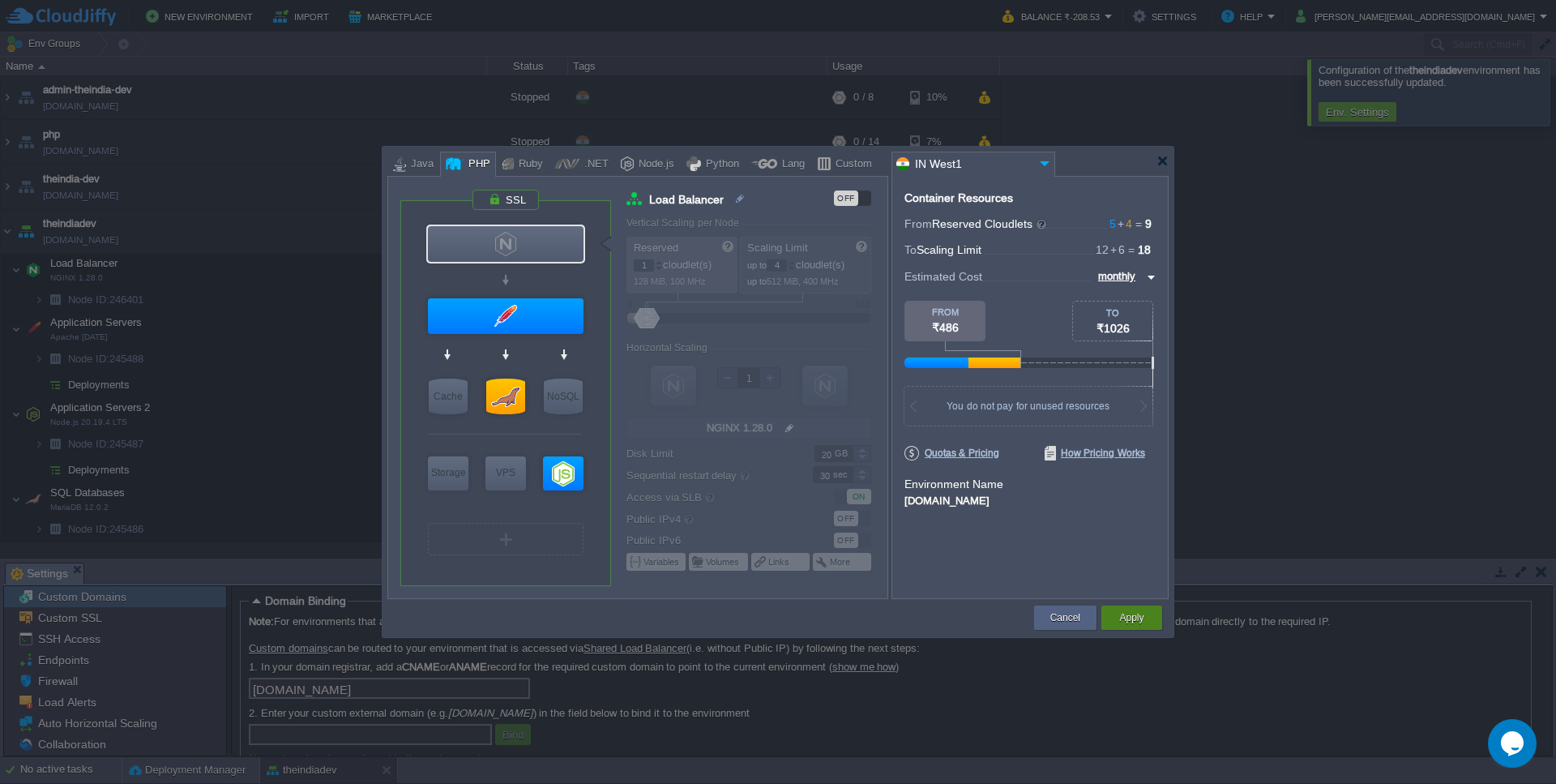
click at [1124, 621] on button "Apply" at bounding box center [1131, 617] width 24 height 16
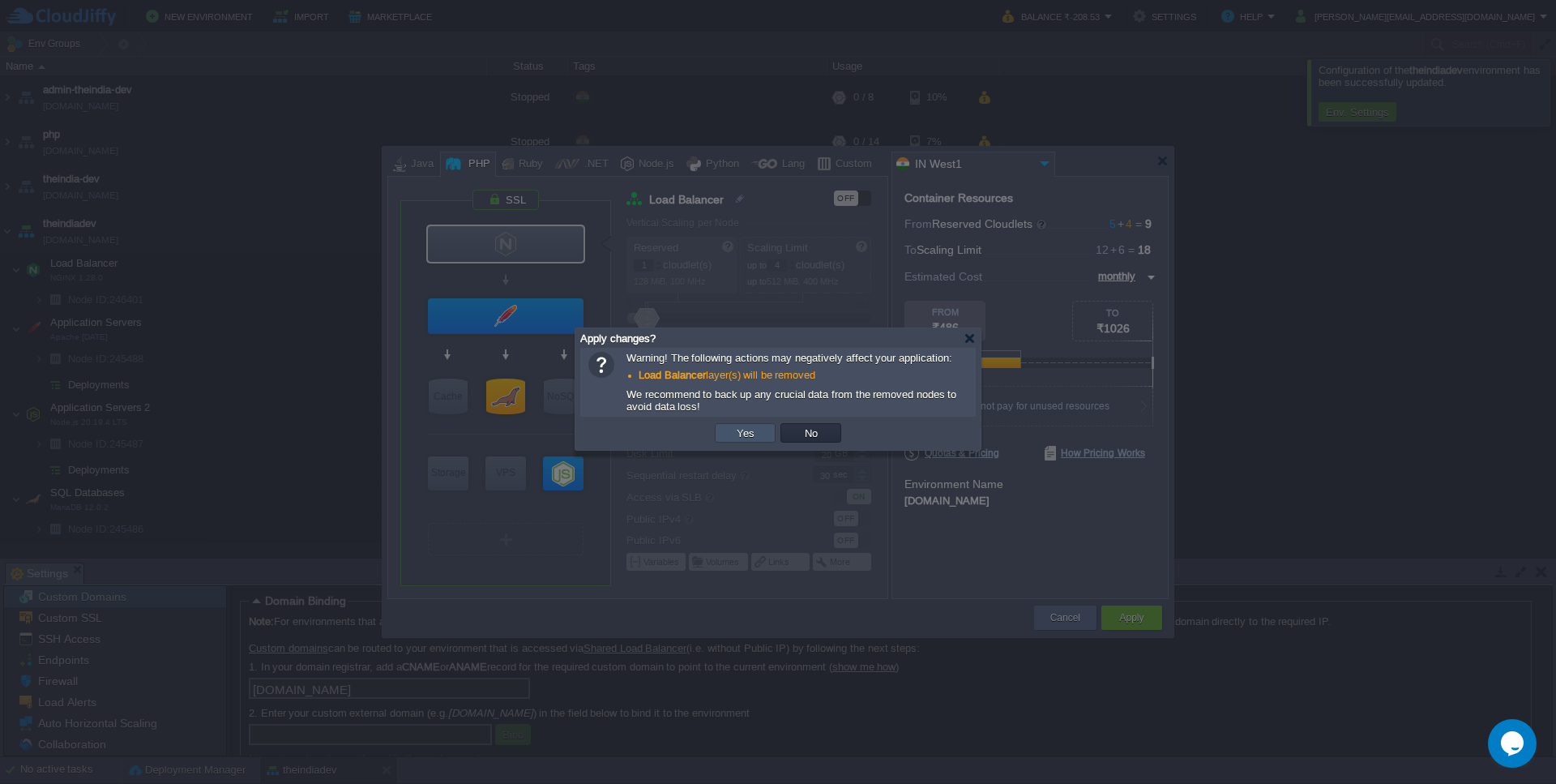
click at [757, 440] on button "Yes" at bounding box center [746, 432] width 28 height 14
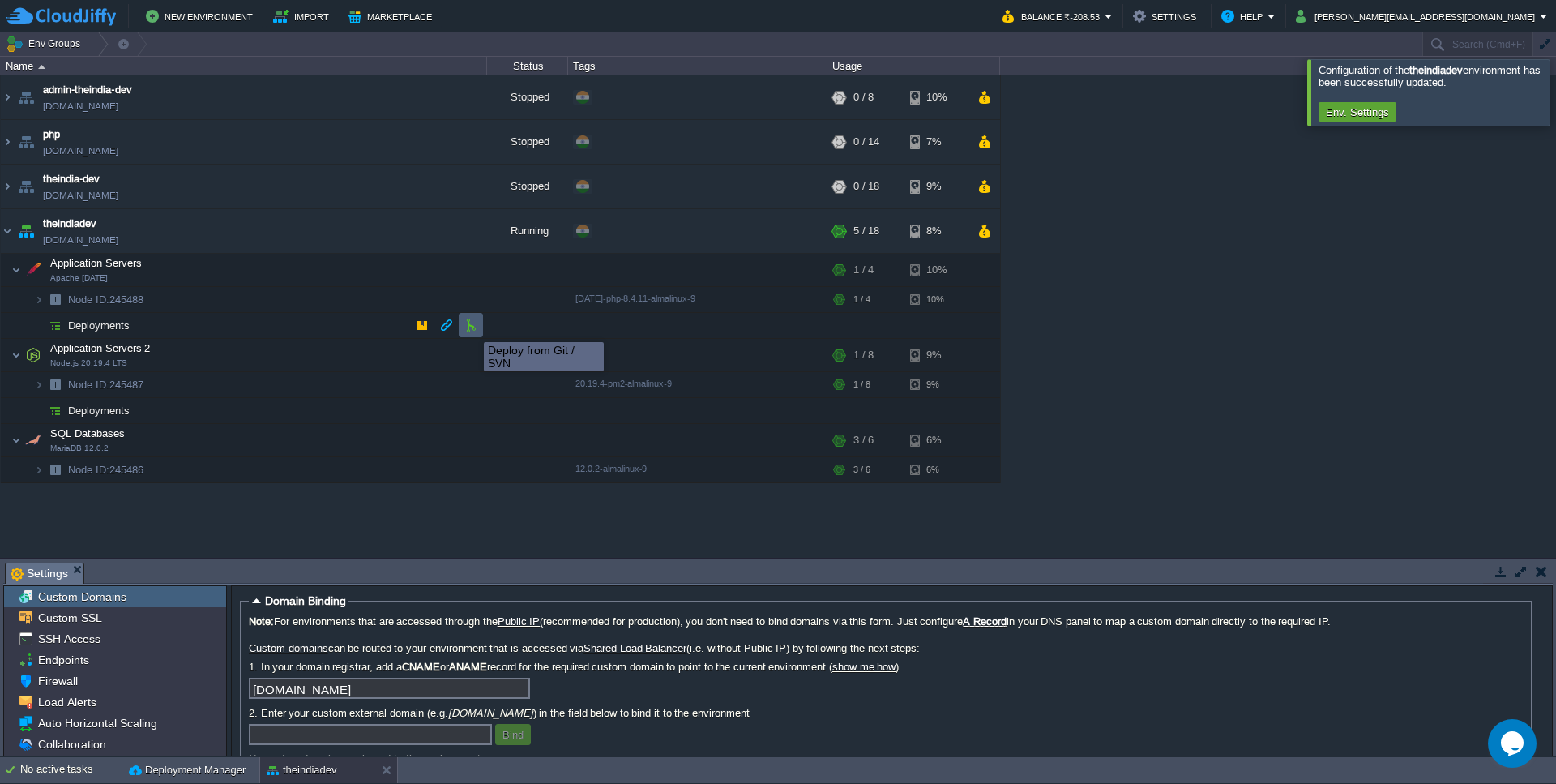
click at [472, 328] on button "button" at bounding box center [470, 325] width 14 height 14
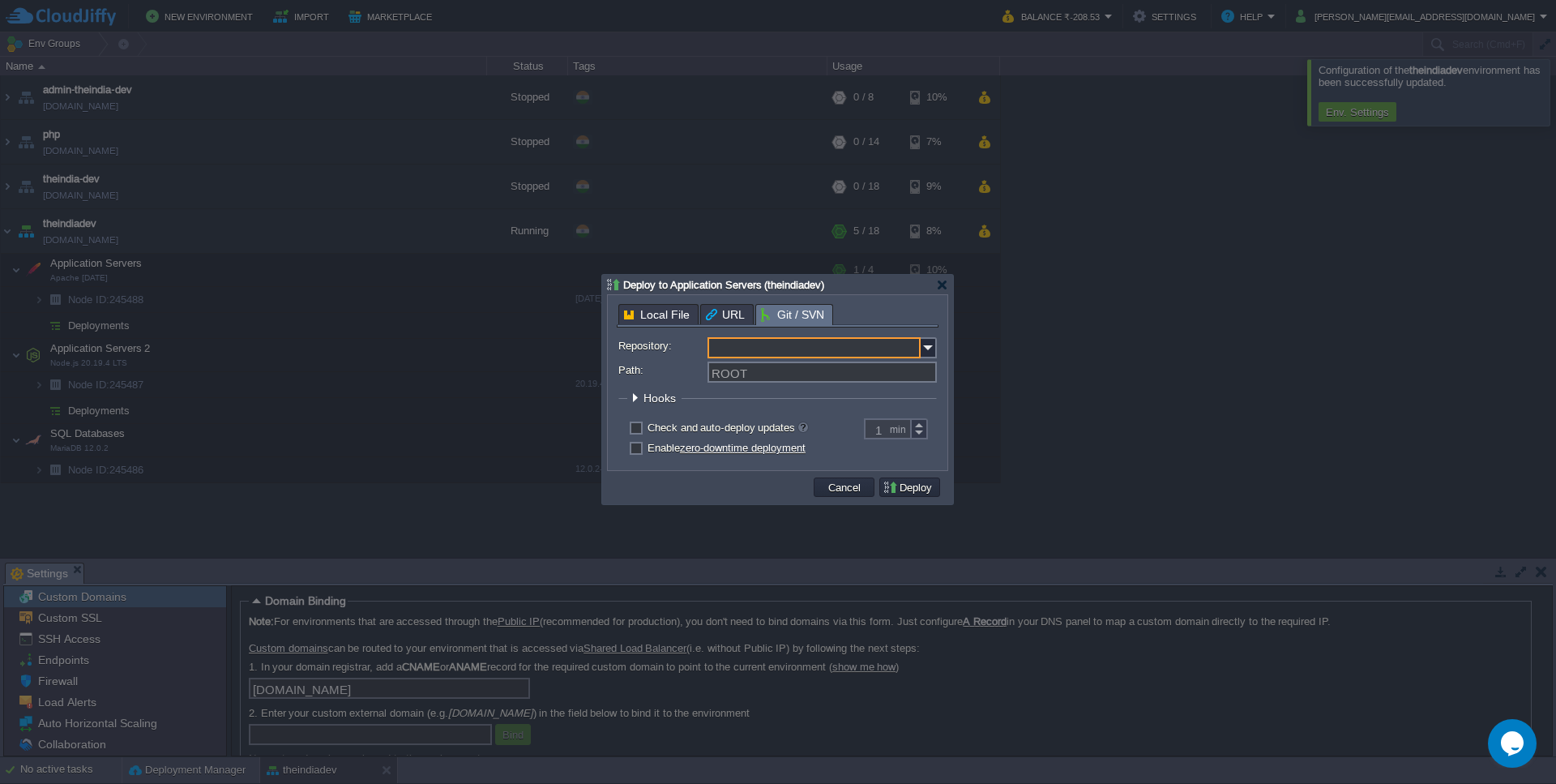
click at [830, 352] on input "Repository:" at bounding box center [814, 348] width 213 height 21
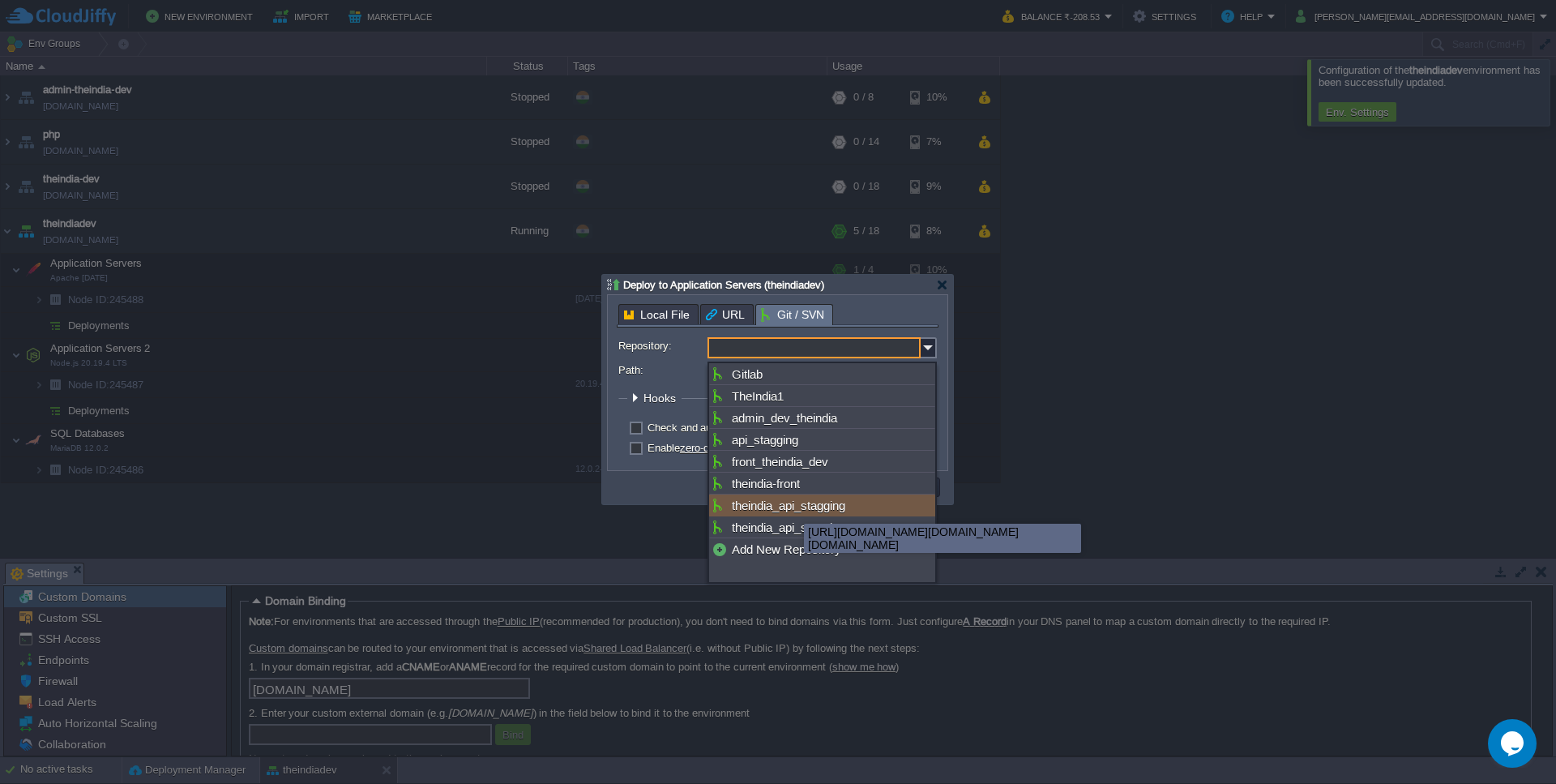
click at [792, 516] on div "theindia_api_stagging" at bounding box center [822, 504] width 226 height 22
type input "theindia_api_stagging"
type input "main"
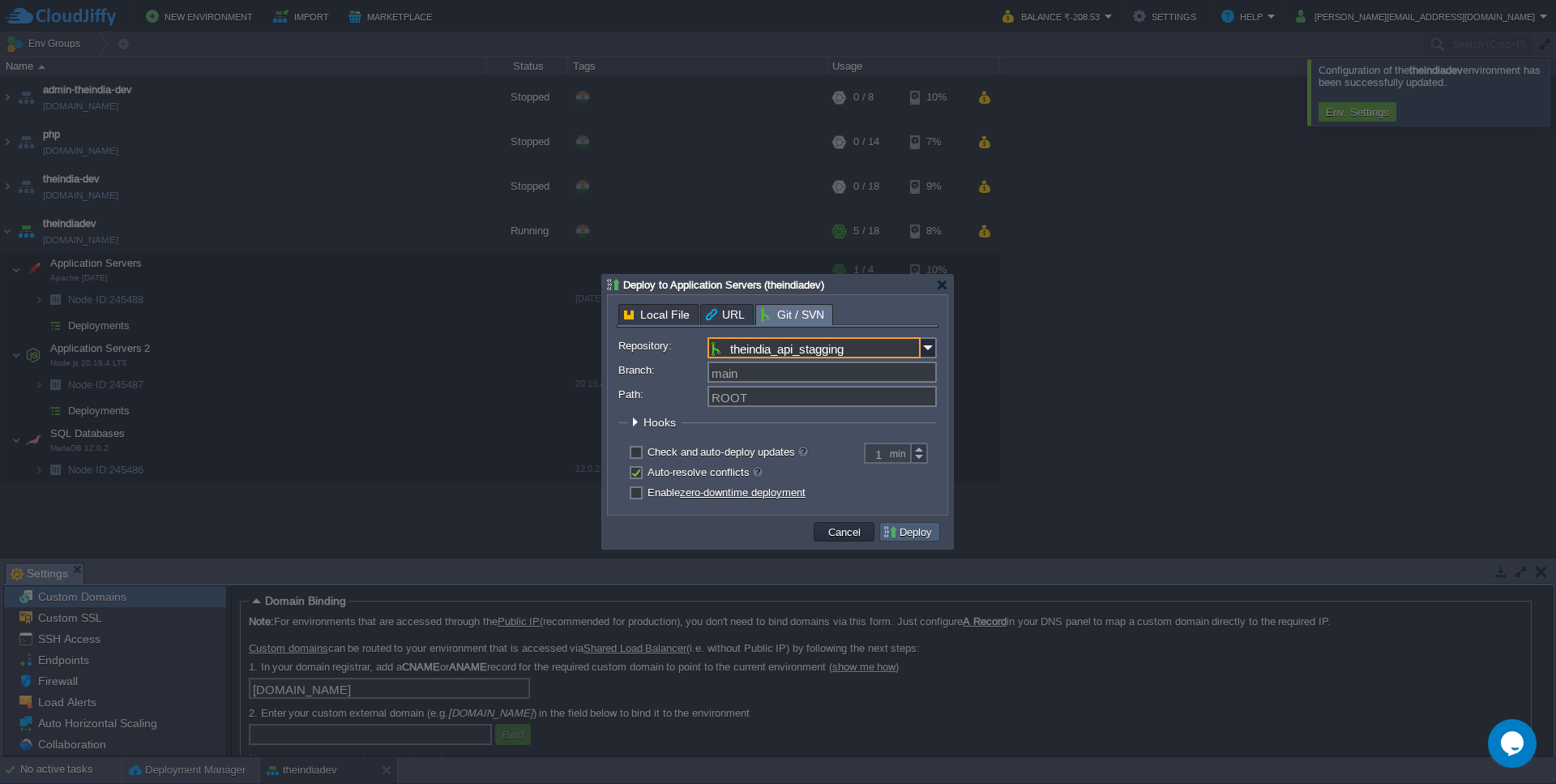
click at [913, 536] on button "Deploy" at bounding box center [909, 531] width 55 height 14
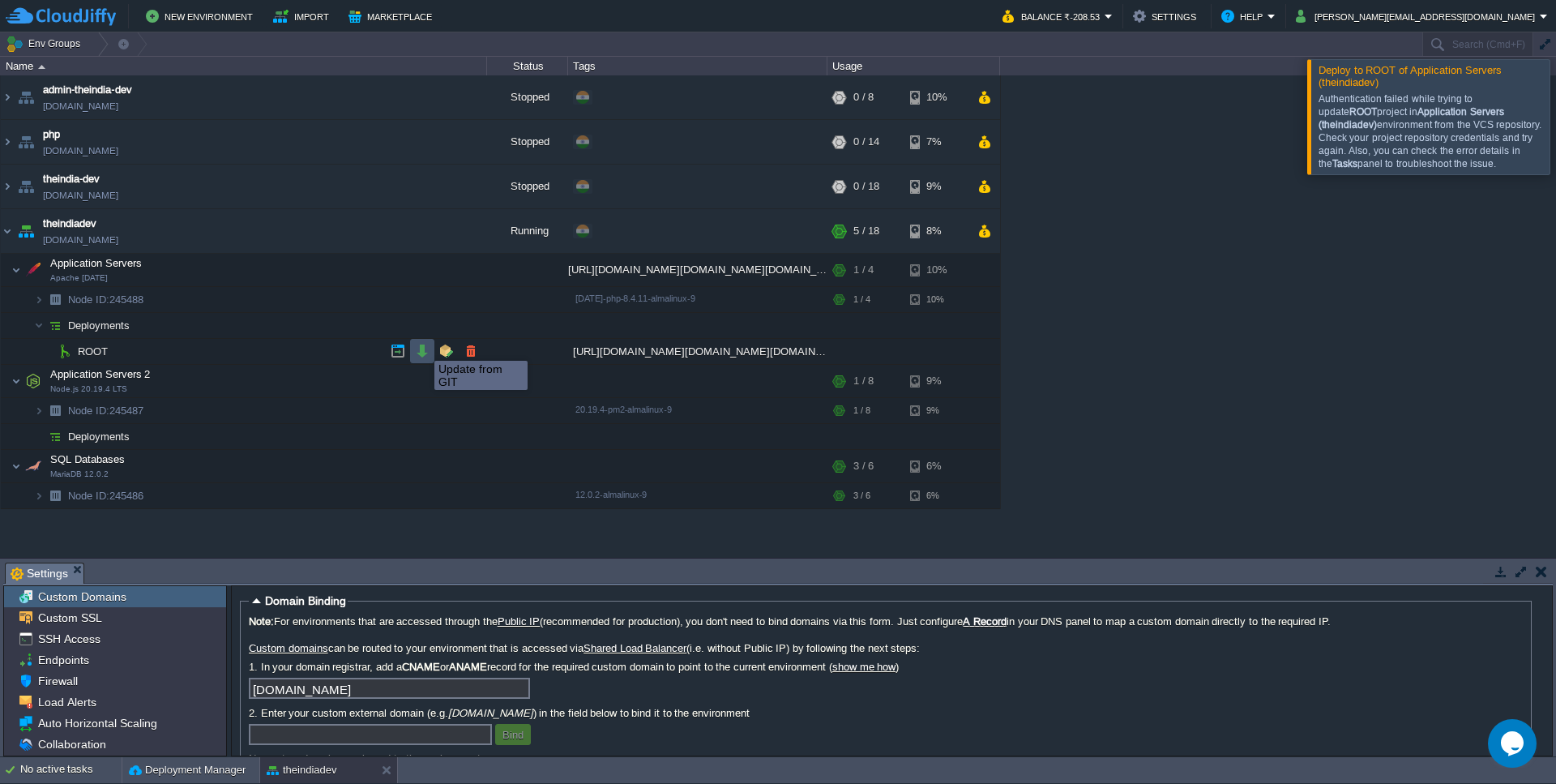
click at [422, 346] on button "button" at bounding box center [422, 351] width 14 height 14
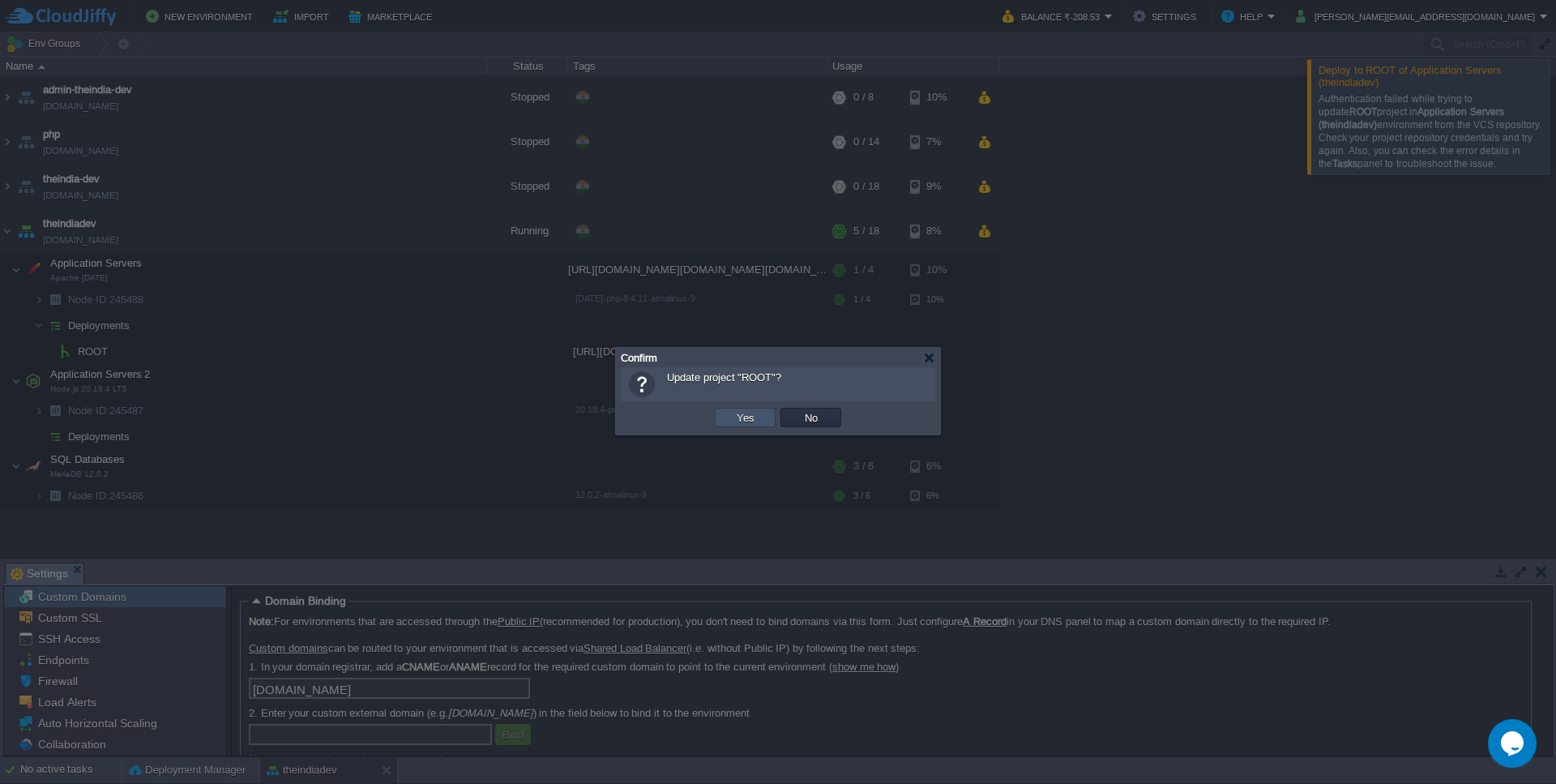
click at [752, 416] on button "Yes" at bounding box center [746, 417] width 28 height 14
